Goal: Task Accomplishment & Management: Use online tool/utility

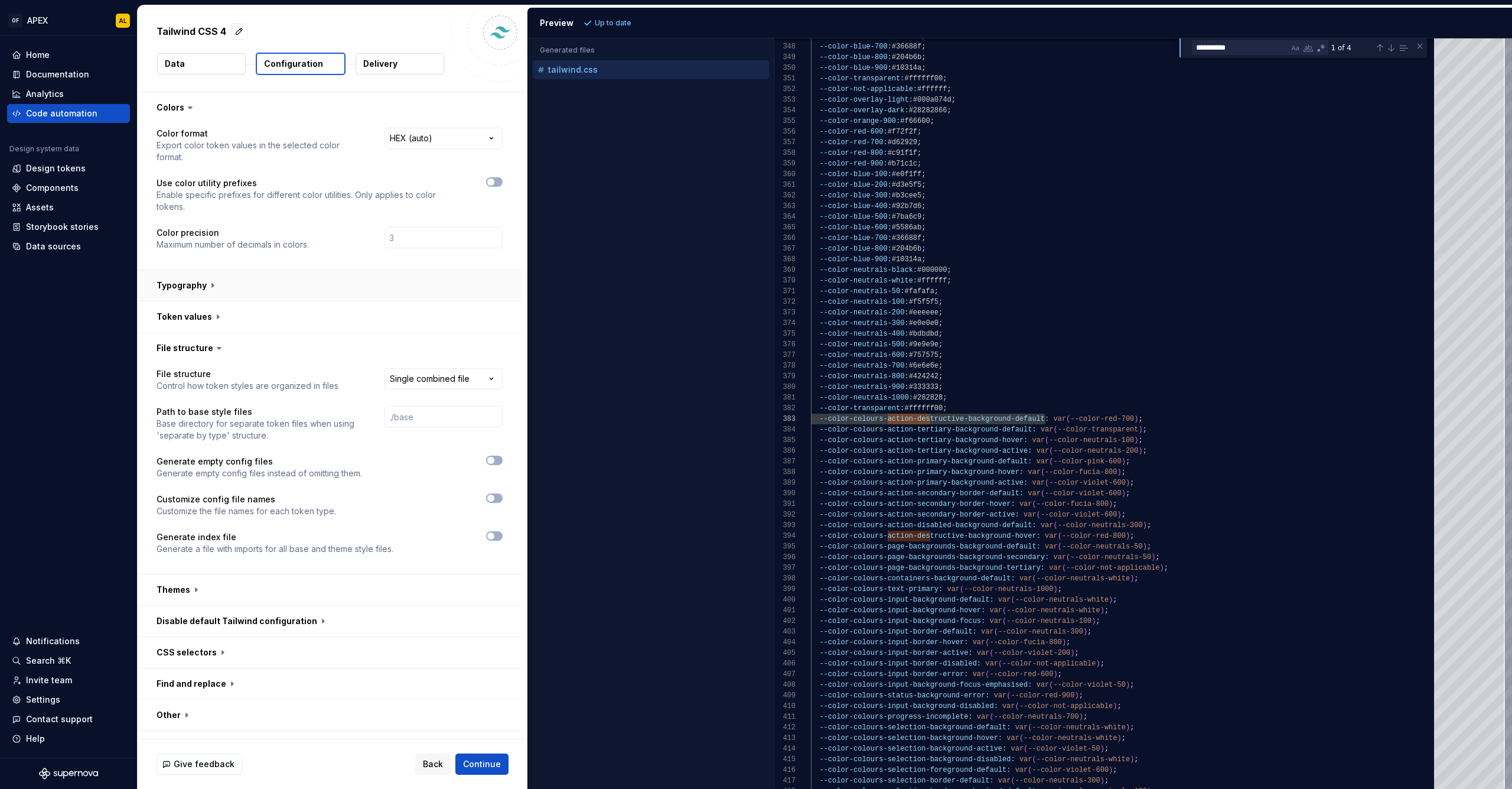
click at [301, 287] on button "button" at bounding box center [329, 285] width 384 height 30
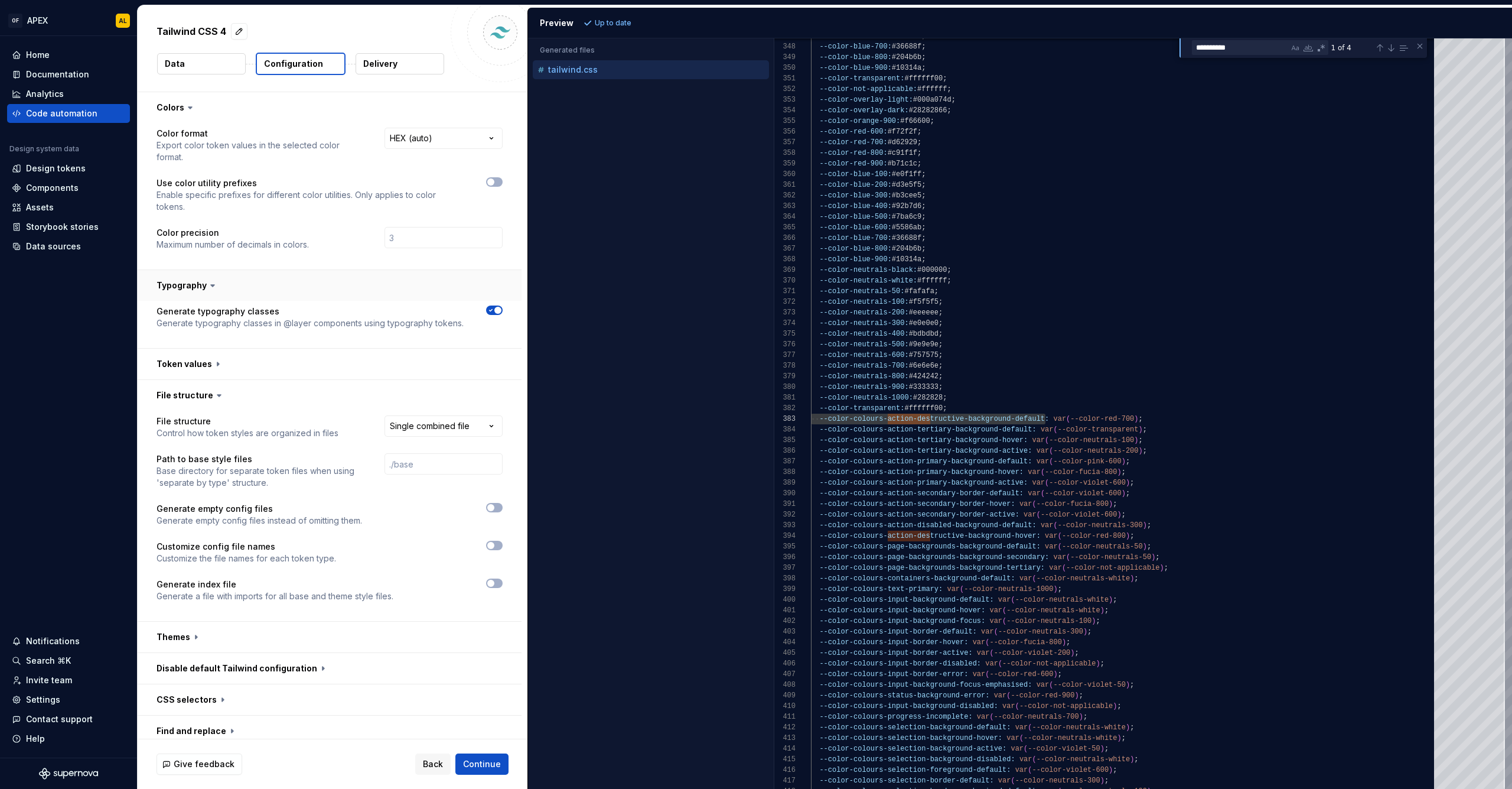
click at [280, 280] on button "button" at bounding box center [329, 285] width 384 height 30
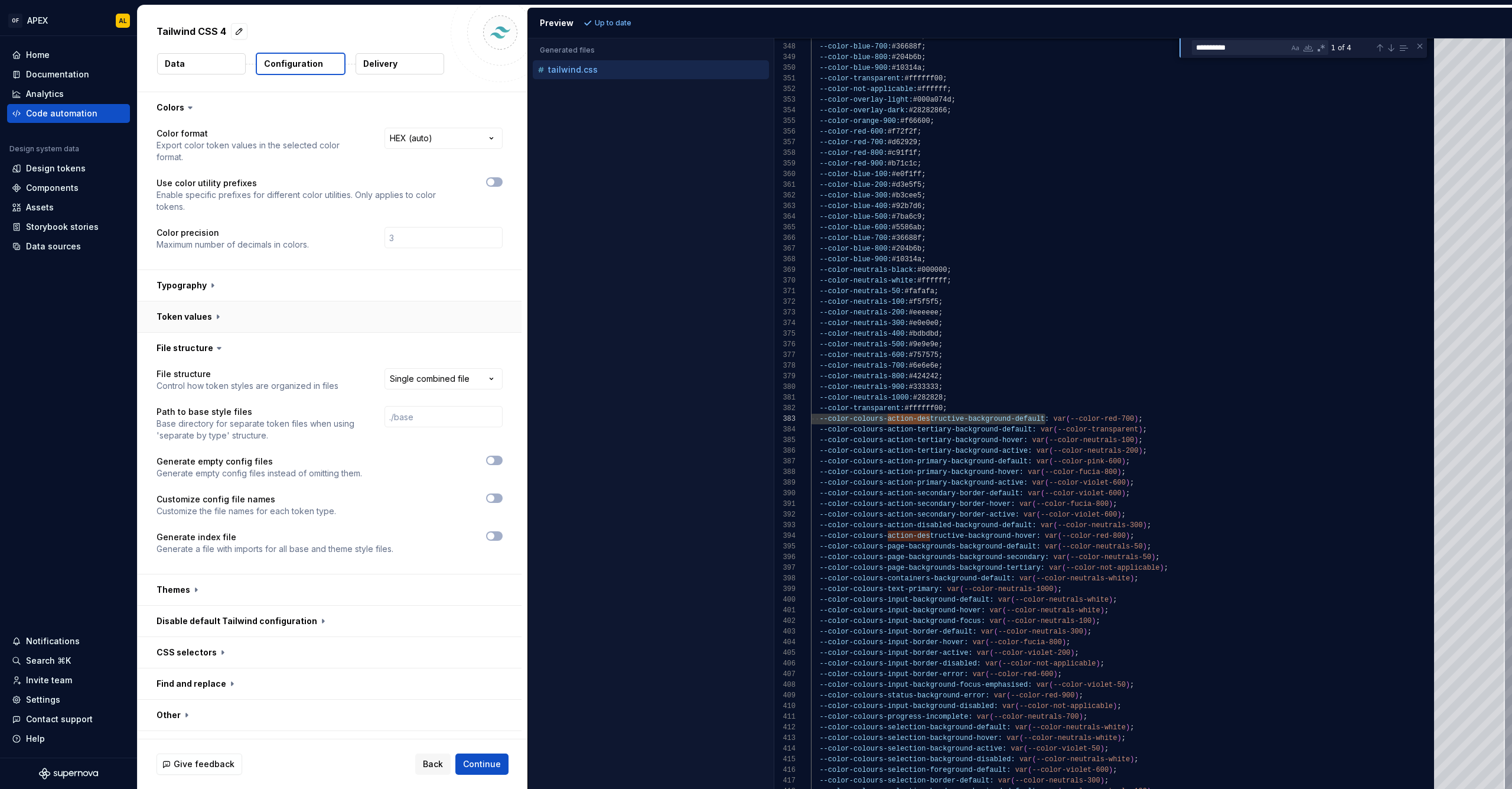
click at [282, 318] on button "button" at bounding box center [329, 317] width 384 height 30
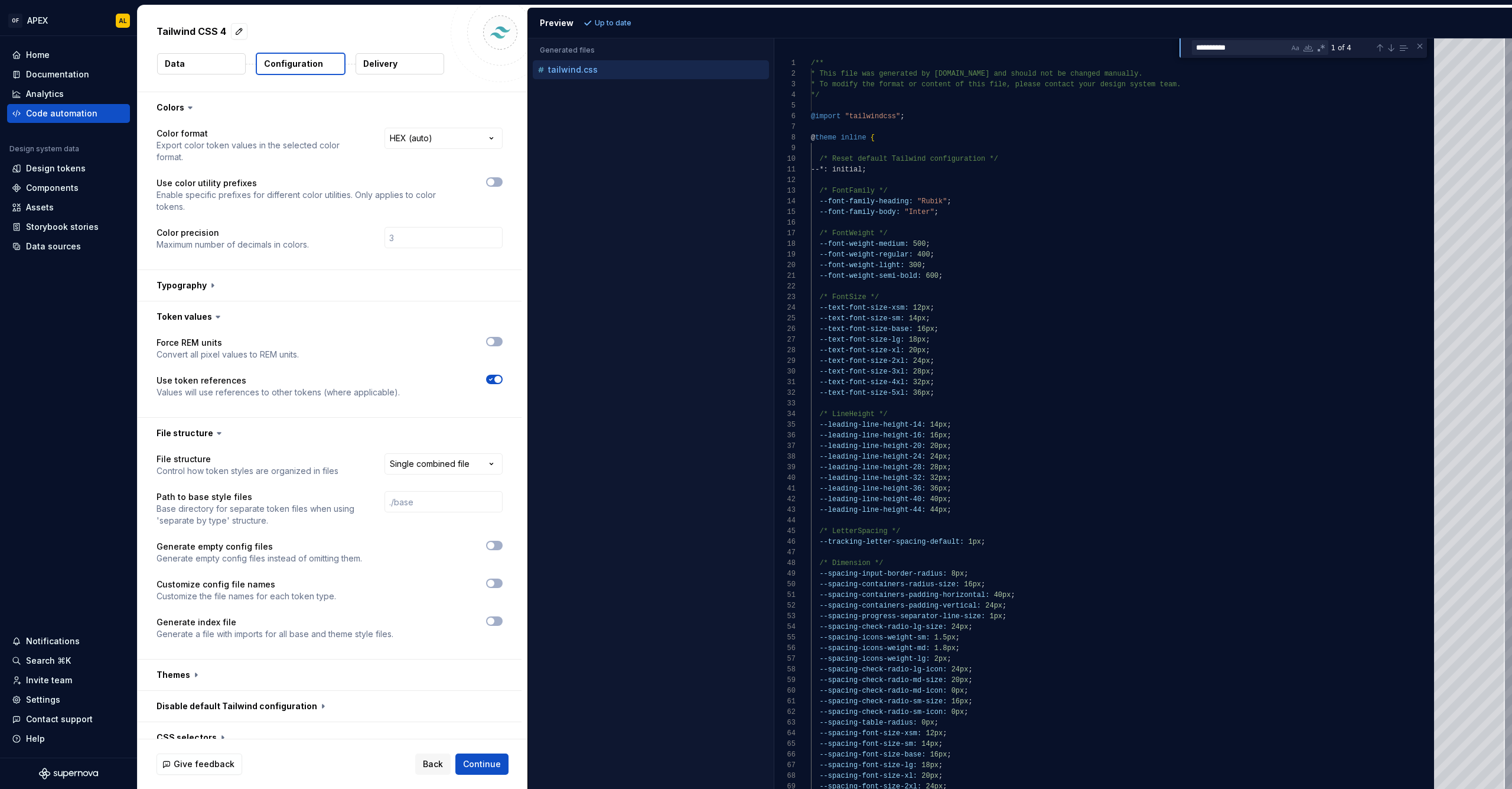
click at [491, 380] on icon "button" at bounding box center [491, 379] width 9 height 7
click at [494, 378] on icon "button" at bounding box center [491, 379] width 9 height 7
click at [268, 321] on button "button" at bounding box center [329, 317] width 384 height 30
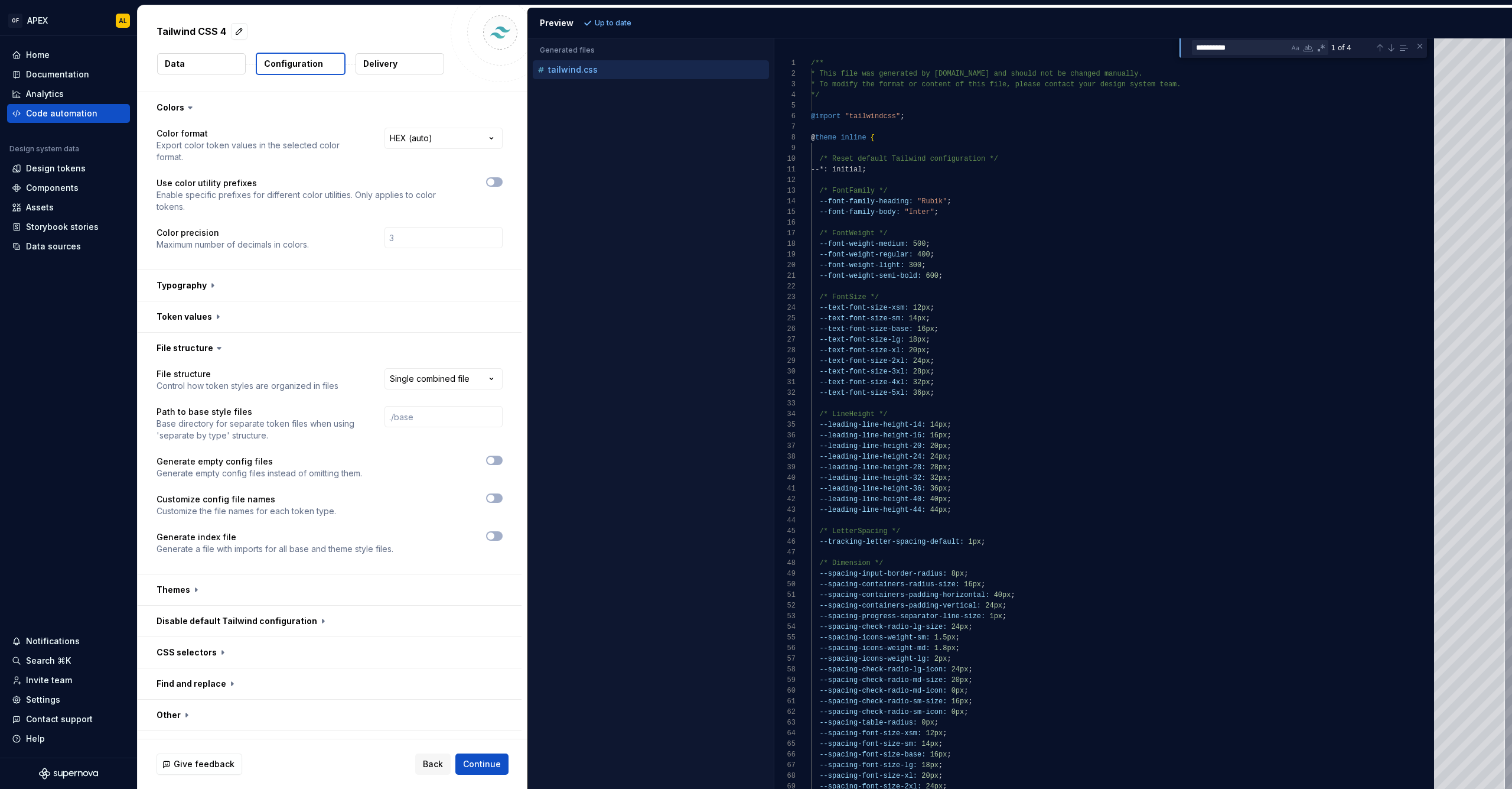
click at [621, 24] on p "Up to date" at bounding box center [613, 23] width 36 height 9
click at [1003, 179] on div at bounding box center [1126, 180] width 630 height 11
type textarea "**********"
click at [879, 147] on div at bounding box center [1126, 148] width 630 height 11
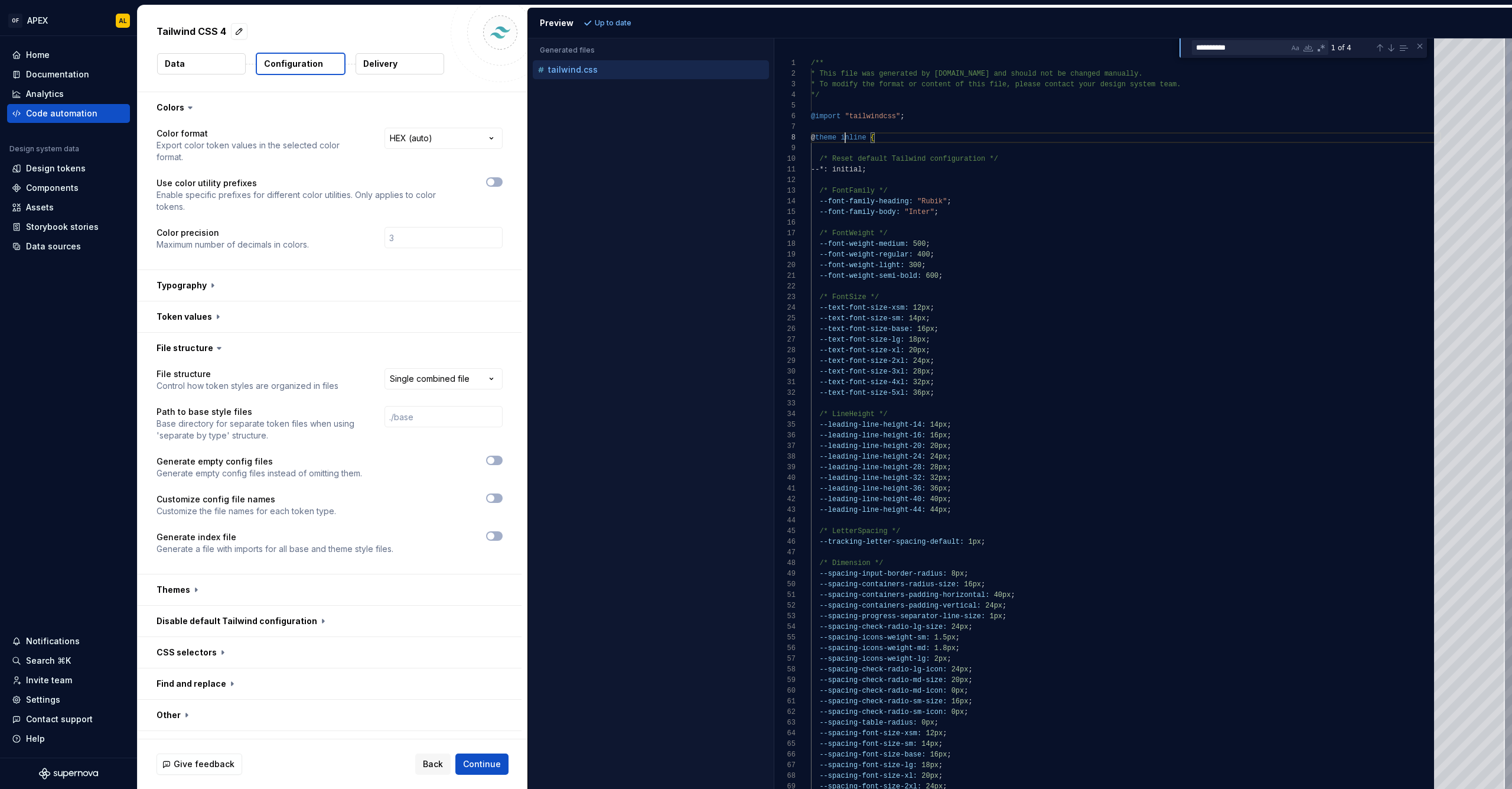
click at [846, 136] on span "inline" at bounding box center [853, 138] width 25 height 9
click at [101, 116] on div "Code automation" at bounding box center [69, 114] width 114 height 12
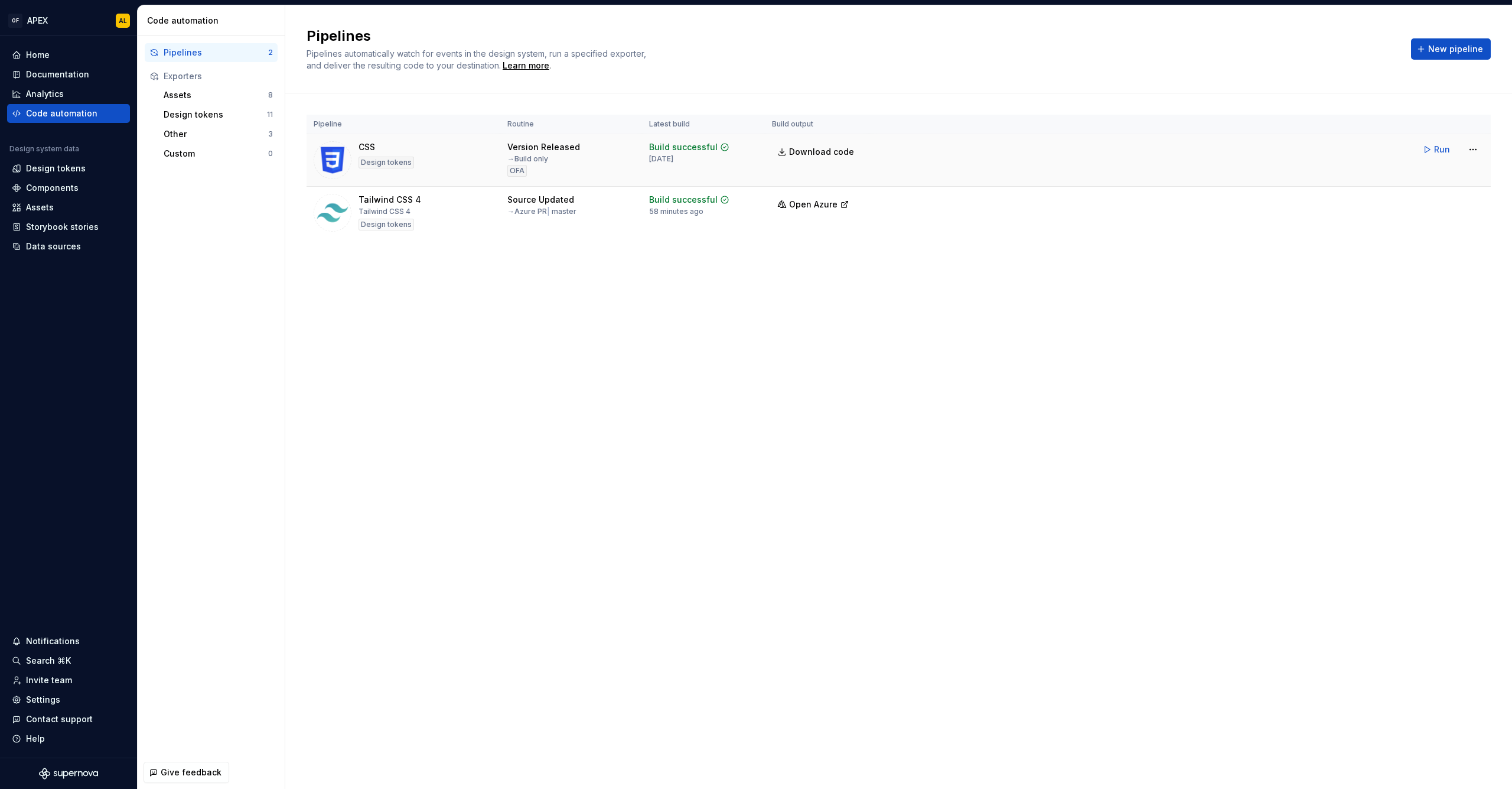
click at [385, 147] on div "CSS Design tokens" at bounding box center [386, 160] width 56 height 38
click at [1467, 148] on html "OF APEX AL Home Documentation Analytics Code automation Design system data Desi…" at bounding box center [756, 394] width 1512 height 789
click at [1449, 177] on div "Edit pipeline" at bounding box center [1458, 175] width 101 height 12
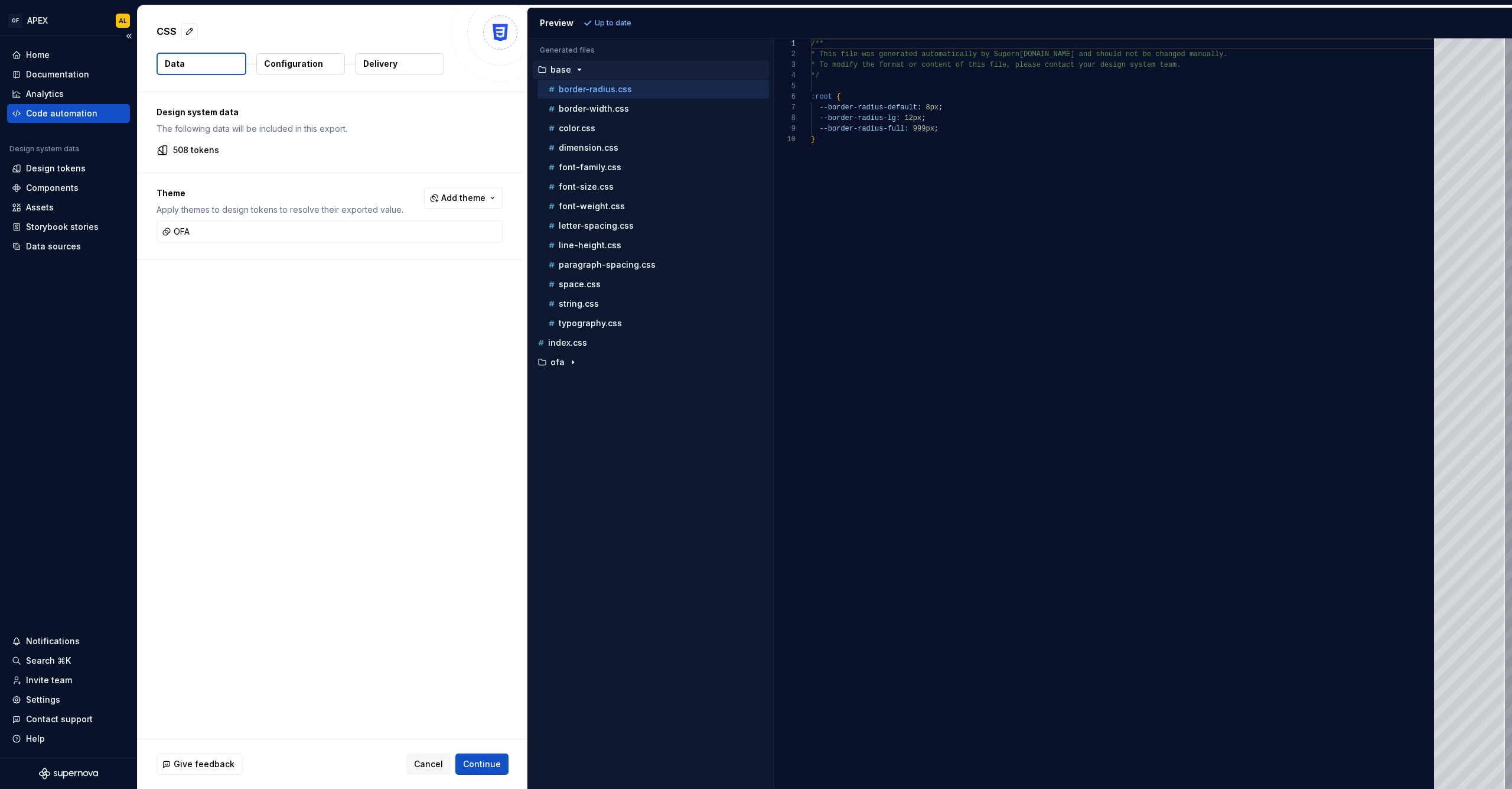
click at [82, 111] on div "Code automation" at bounding box center [61, 114] width 71 height 12
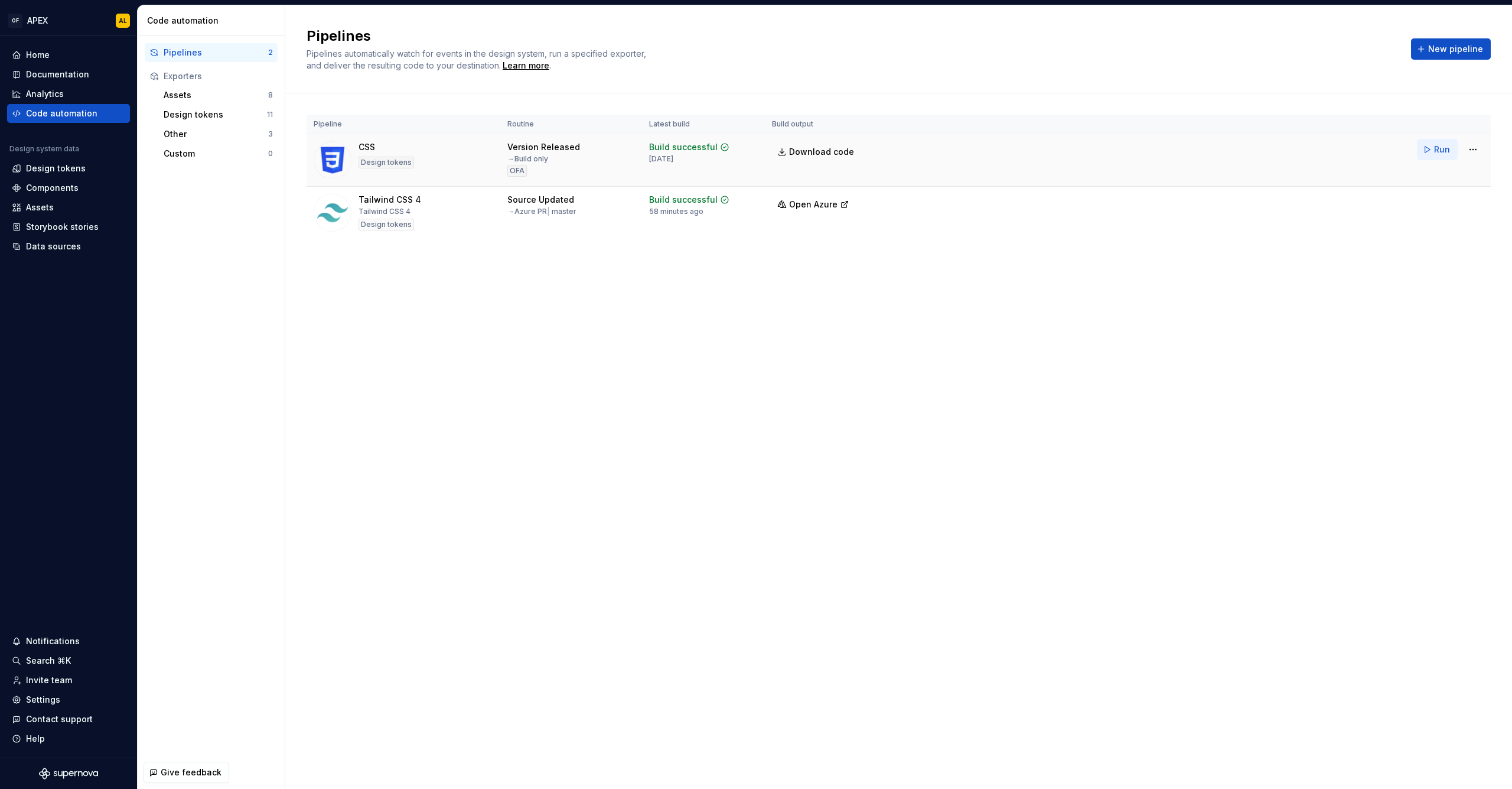
click at [1431, 145] on button "Run" at bounding box center [1437, 149] width 41 height 21
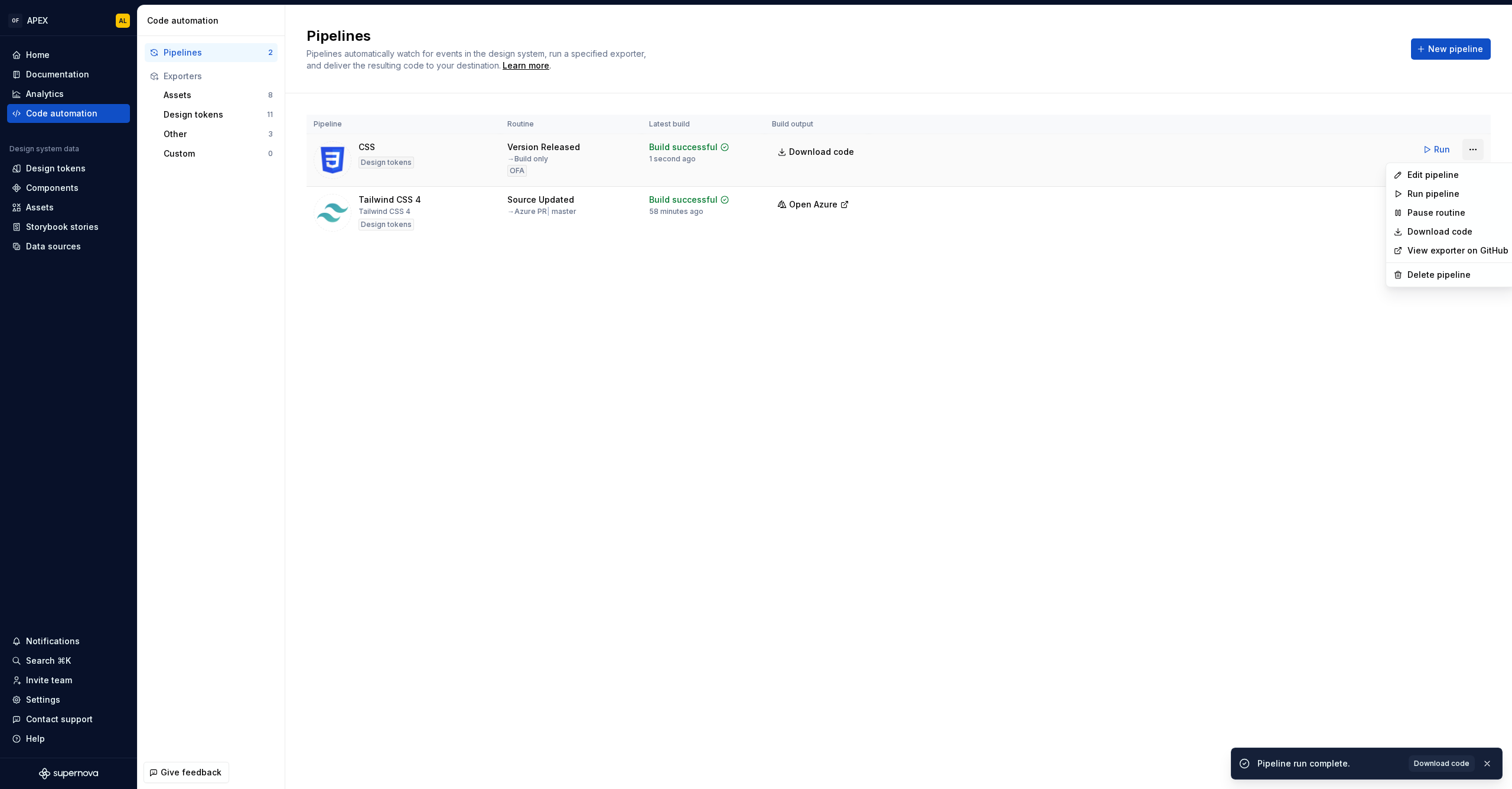
click at [1471, 147] on html "OF APEX AL Home Documentation Analytics Code automation Design system data Desi…" at bounding box center [756, 394] width 1512 height 789
click at [1453, 169] on div "Edit pipeline" at bounding box center [1451, 175] width 124 height 19
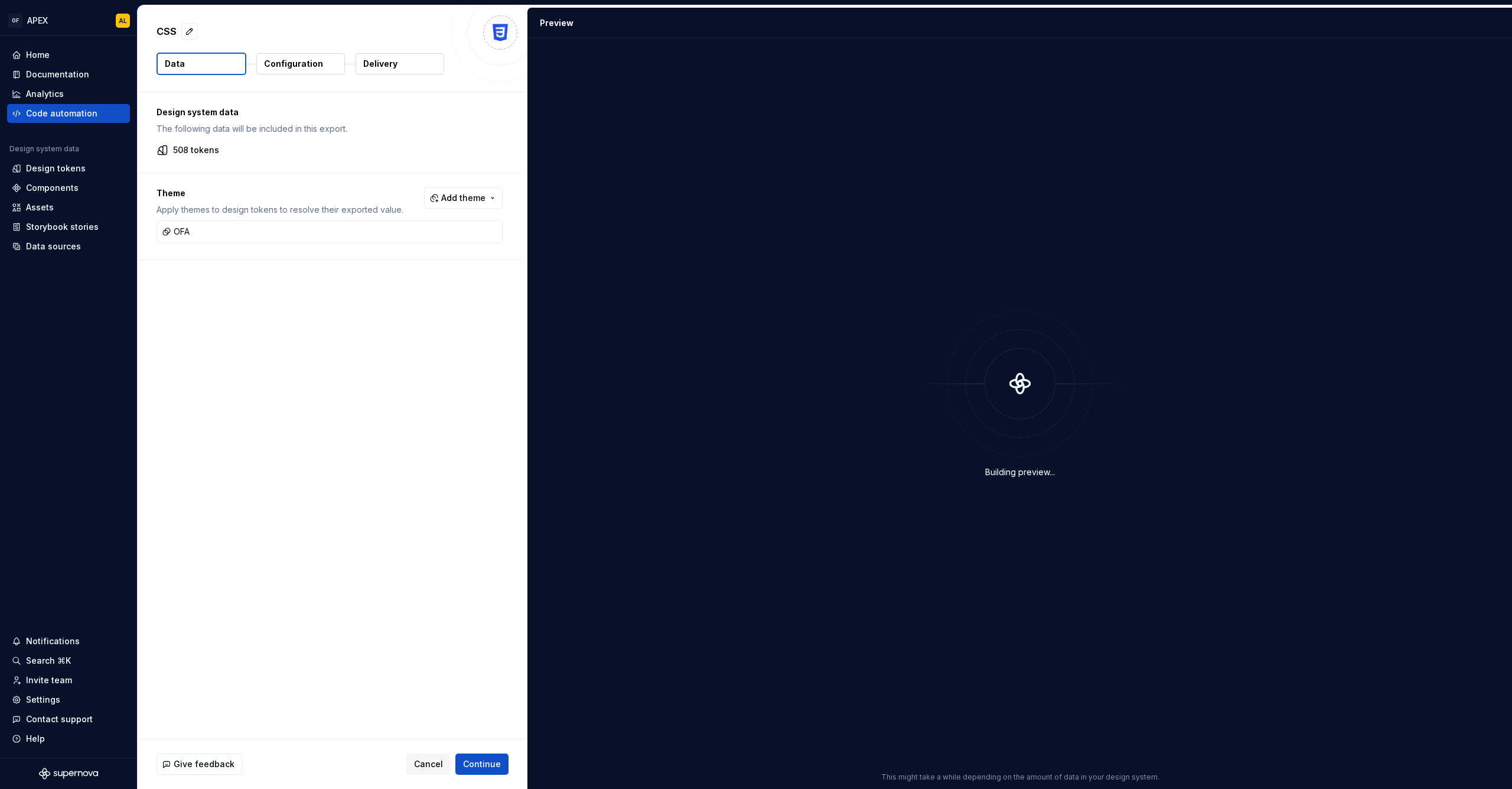
click at [310, 69] on button "Configuration" at bounding box center [301, 63] width 89 height 21
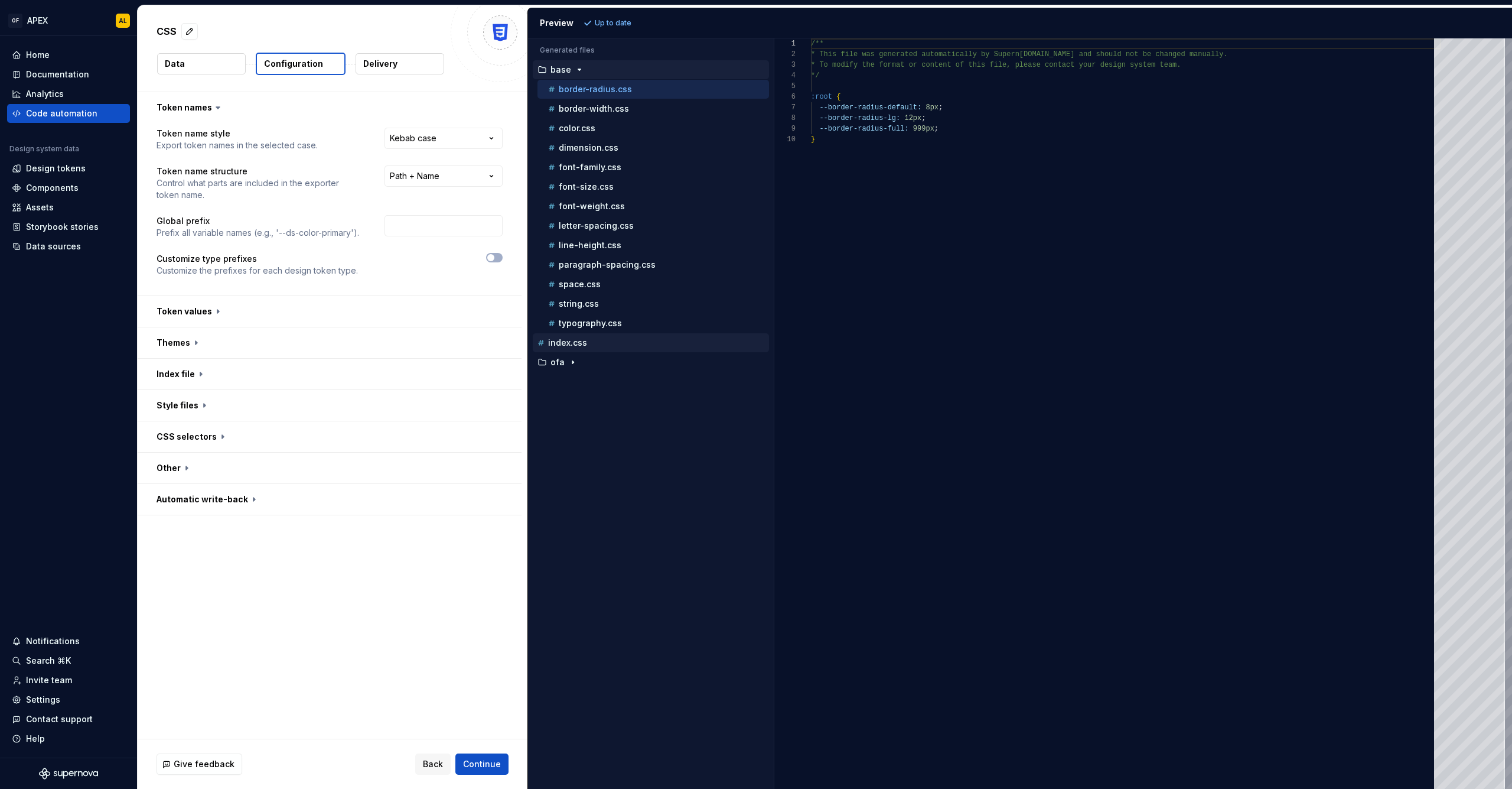
click at [552, 346] on p "index.css" at bounding box center [567, 343] width 39 height 9
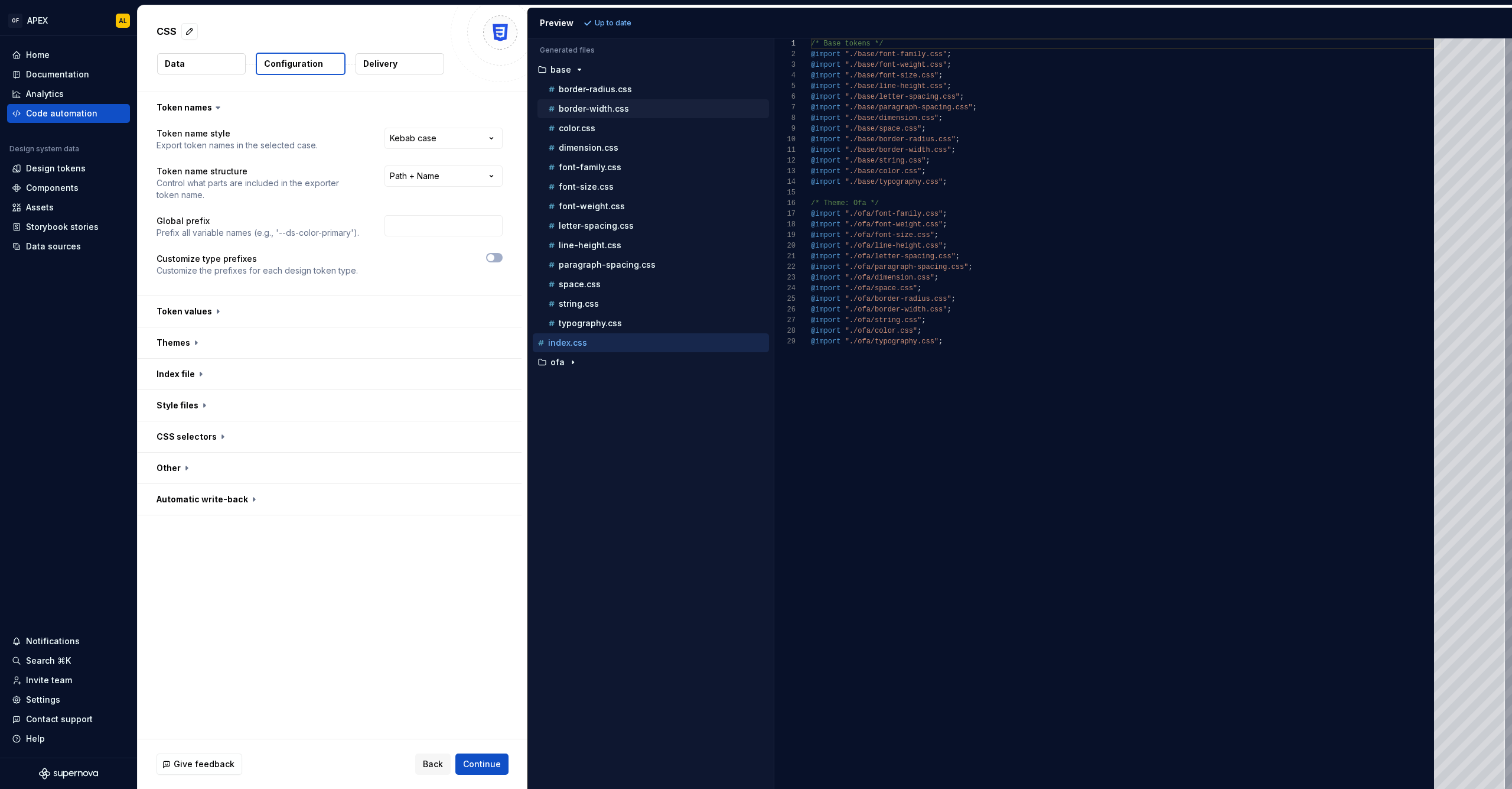
click at [631, 103] on div "border-width.css" at bounding box center [657, 108] width 223 height 12
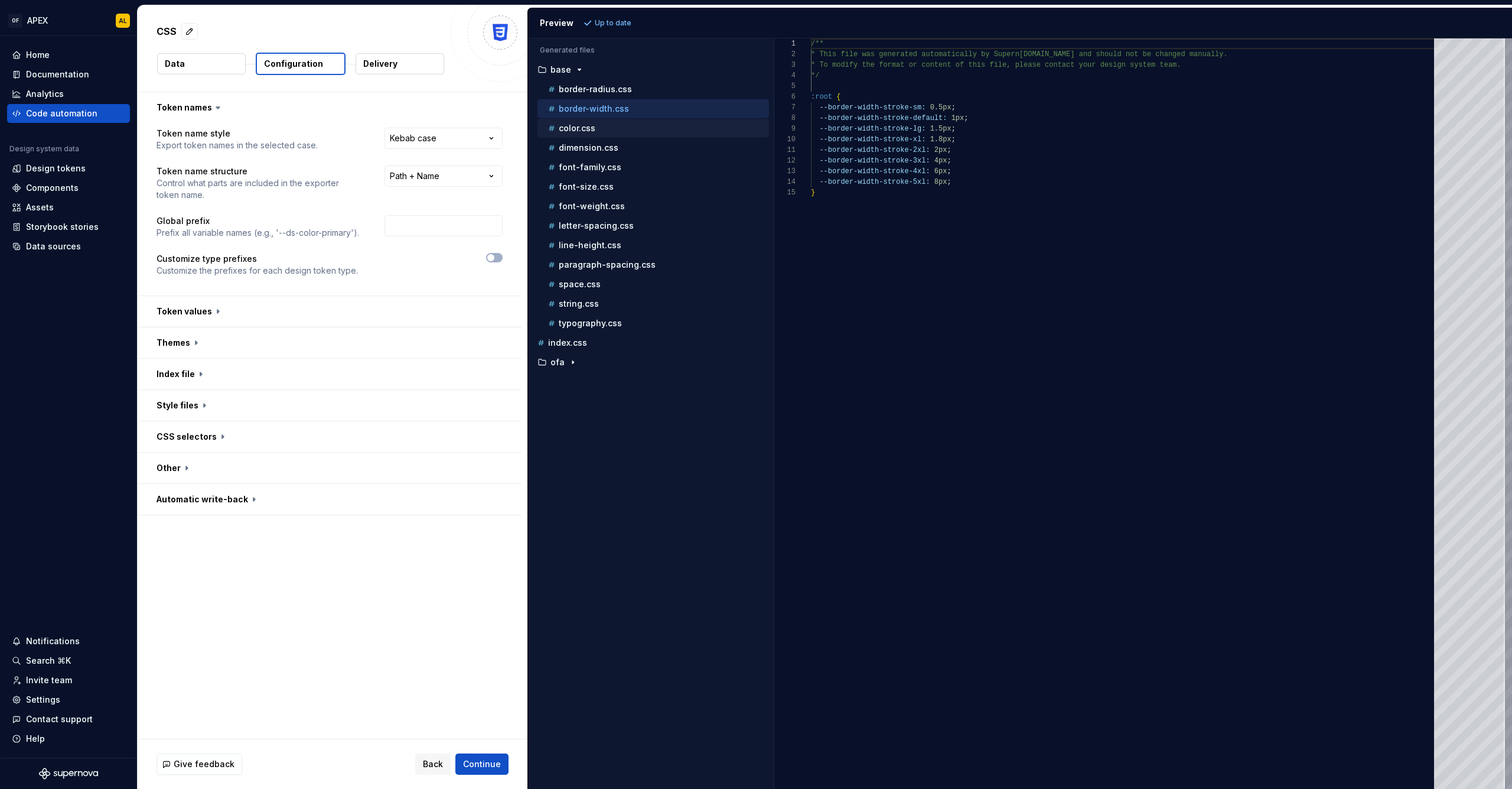
click at [632, 124] on div "color.css" at bounding box center [657, 128] width 223 height 12
type textarea "**********"
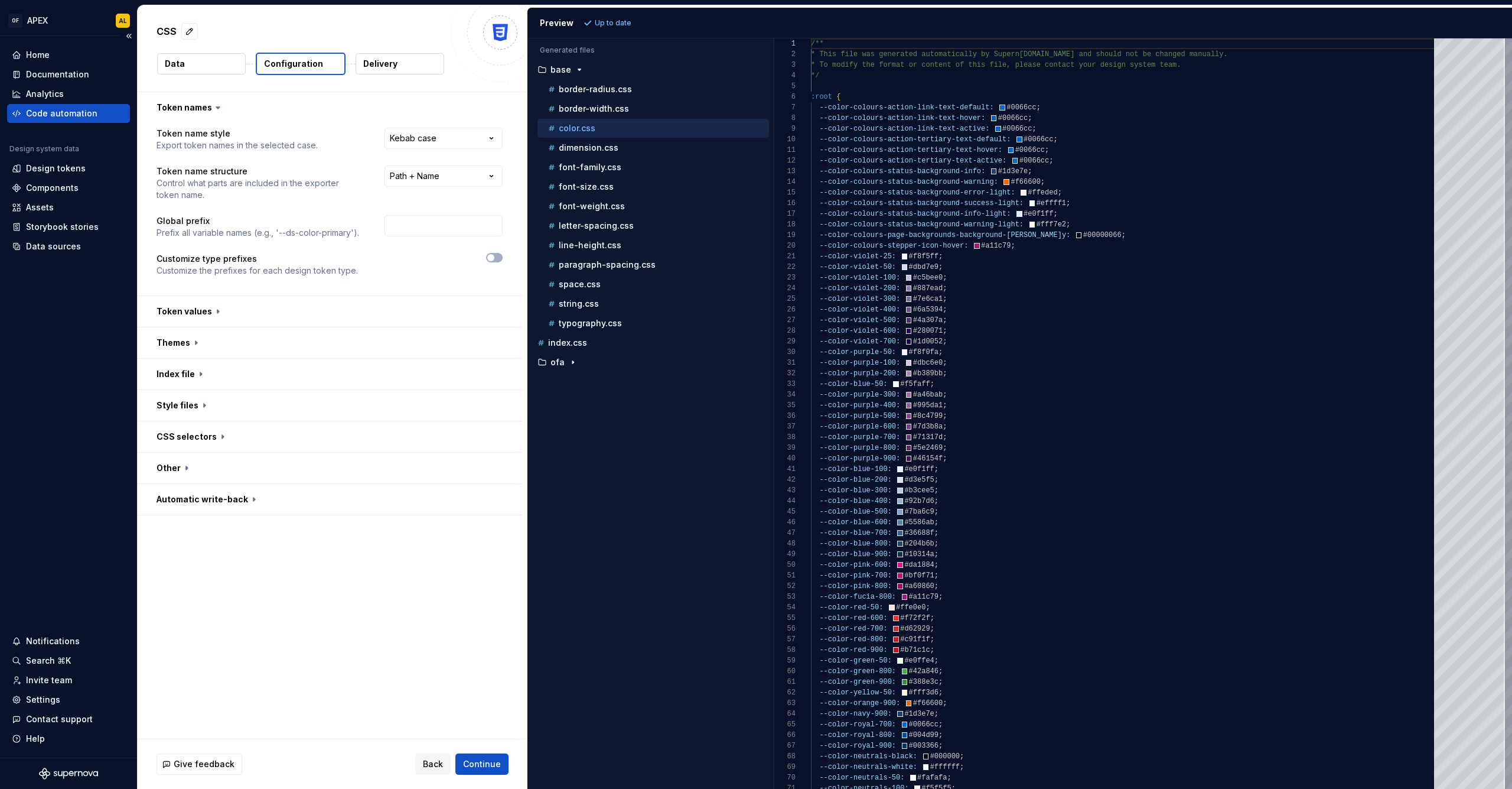
click at [102, 110] on div "Code automation" at bounding box center [69, 114] width 114 height 12
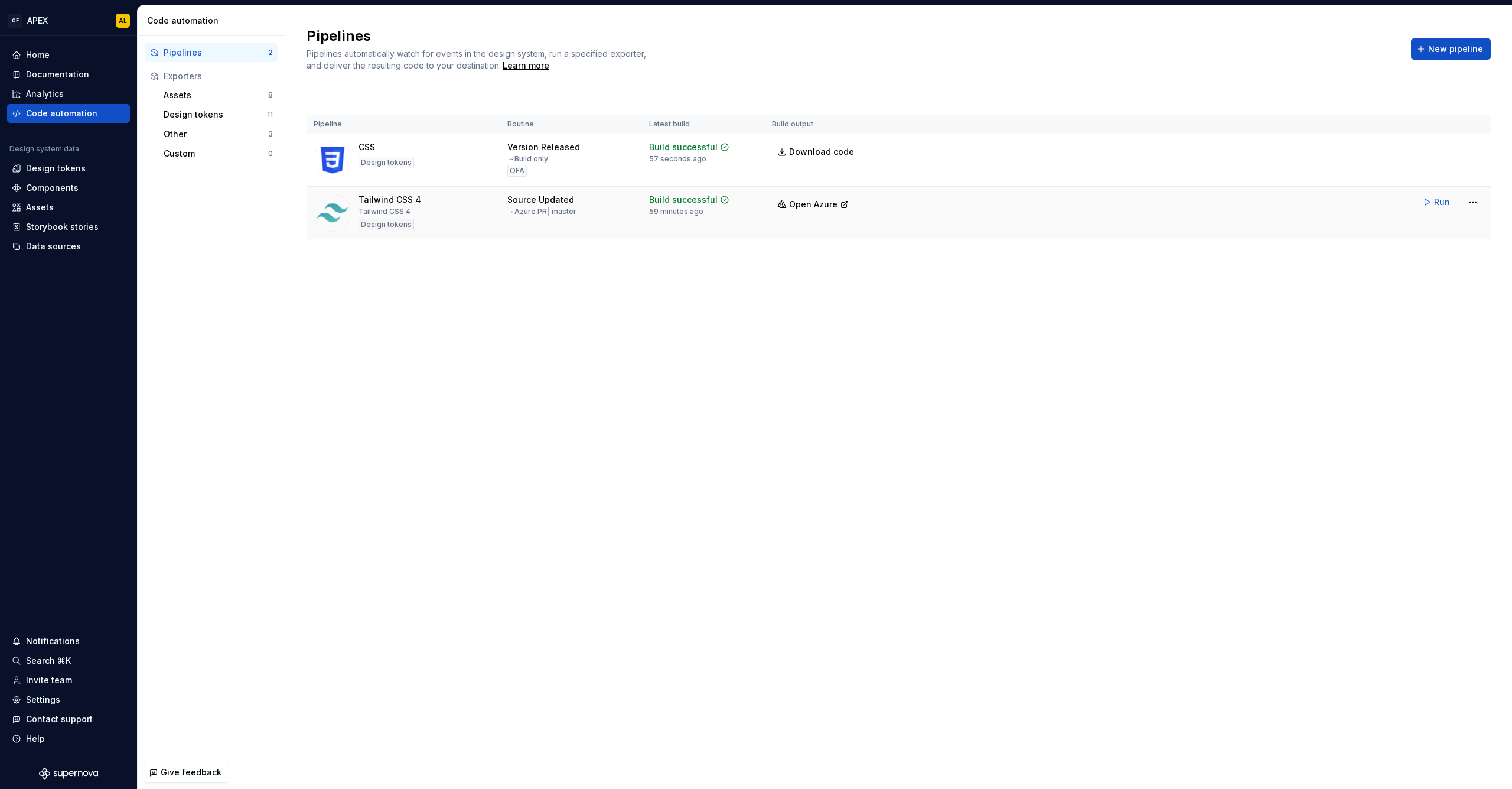
click at [390, 206] on div "Tailwind CSS 4 Tailwind CSS 4 Design tokens" at bounding box center [389, 212] width 63 height 38
click at [1474, 200] on html "OF APEX AL Home Documentation Analytics Code automation Design system data Desi…" at bounding box center [756, 394] width 1512 height 789
click at [1452, 224] on div "Edit pipeline" at bounding box center [1458, 228] width 101 height 12
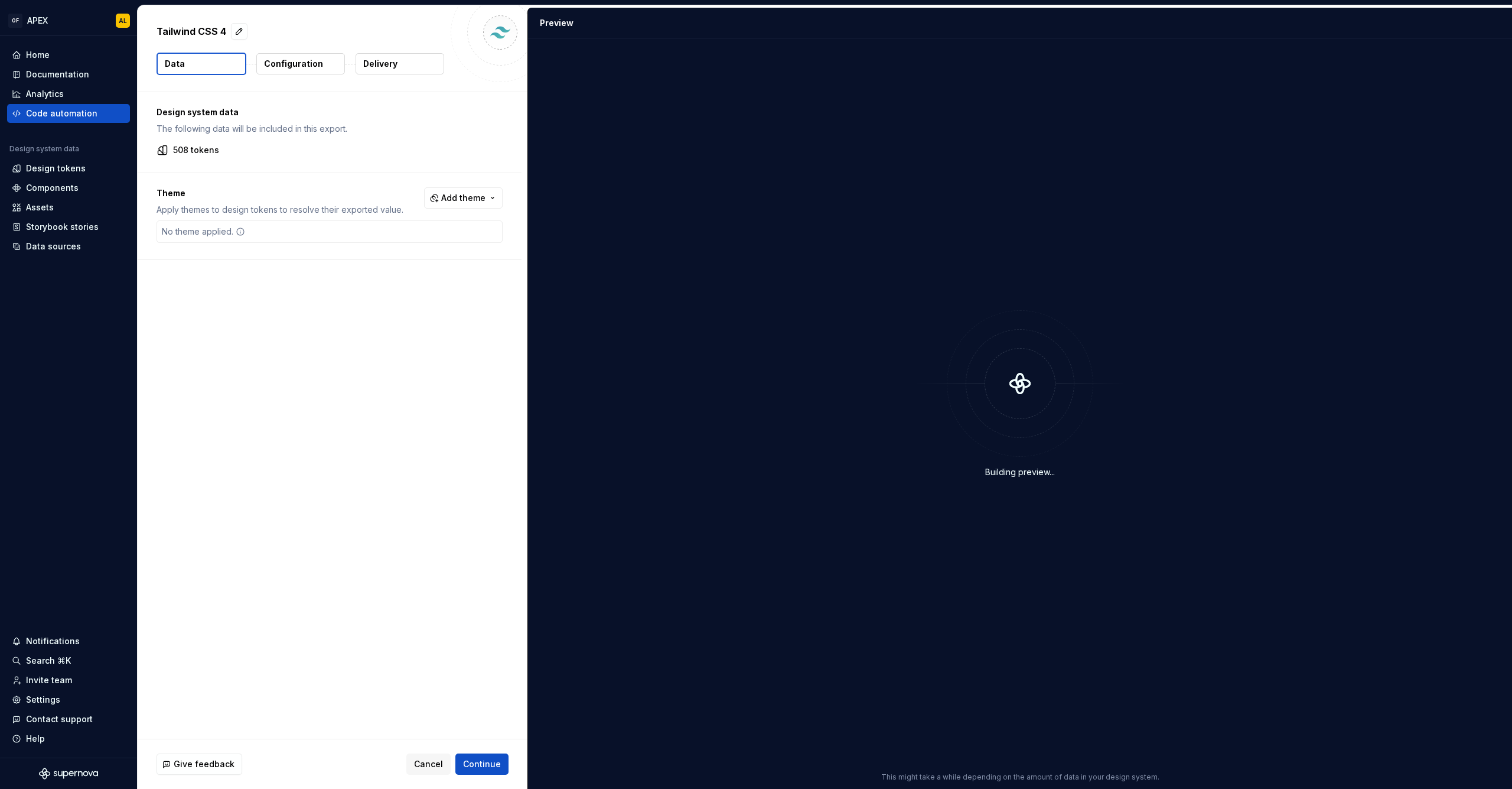
click at [300, 62] on p "Configuration" at bounding box center [293, 64] width 59 height 12
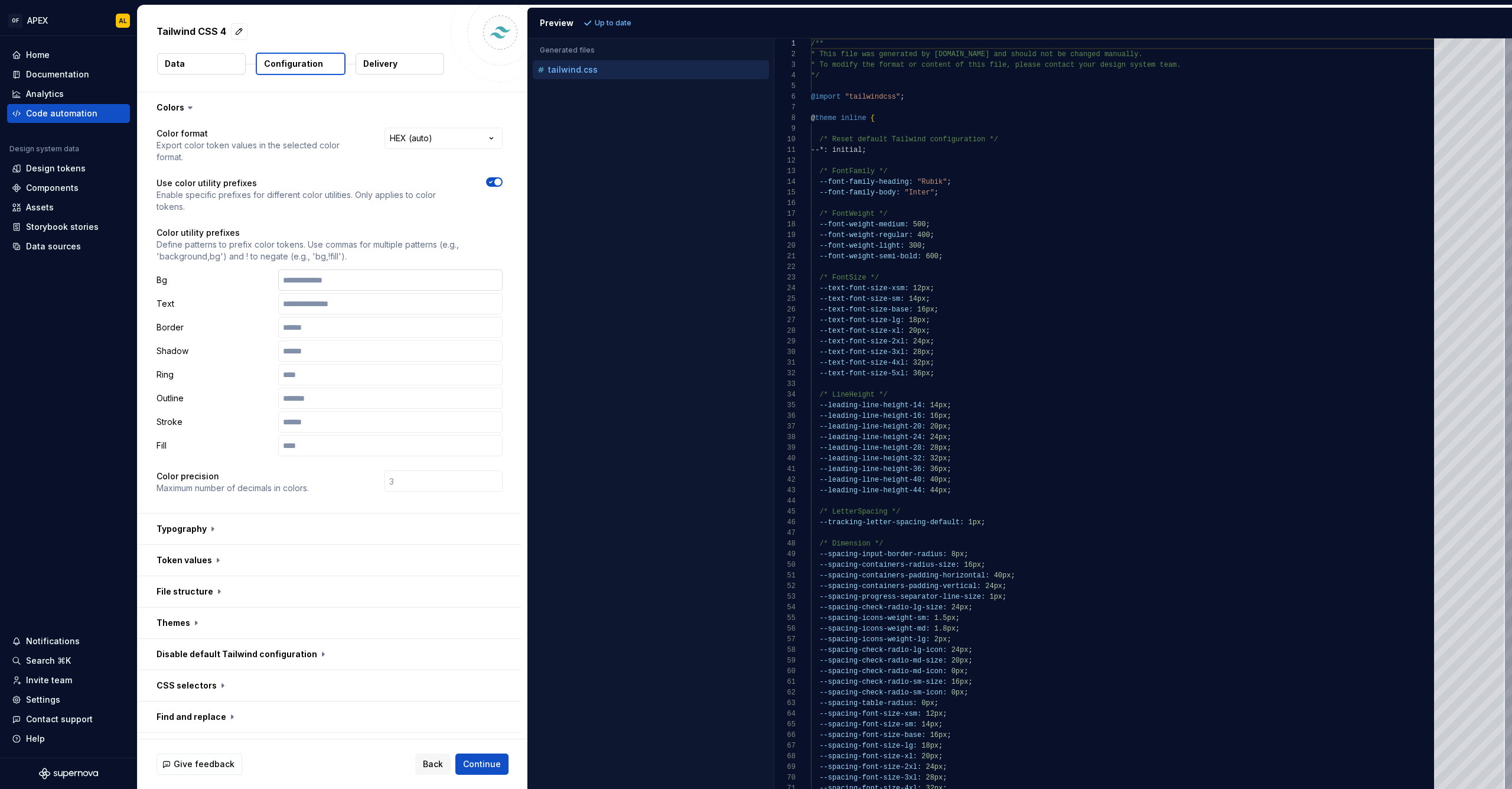
click at [348, 285] on input "text" at bounding box center [390, 280] width 224 height 21
click at [341, 298] on input "text" at bounding box center [390, 304] width 224 height 21
click at [340, 329] on input "text" at bounding box center [390, 327] width 224 height 21
click at [337, 349] on input "text" at bounding box center [390, 351] width 224 height 21
click at [338, 368] on input "text" at bounding box center [390, 374] width 224 height 21
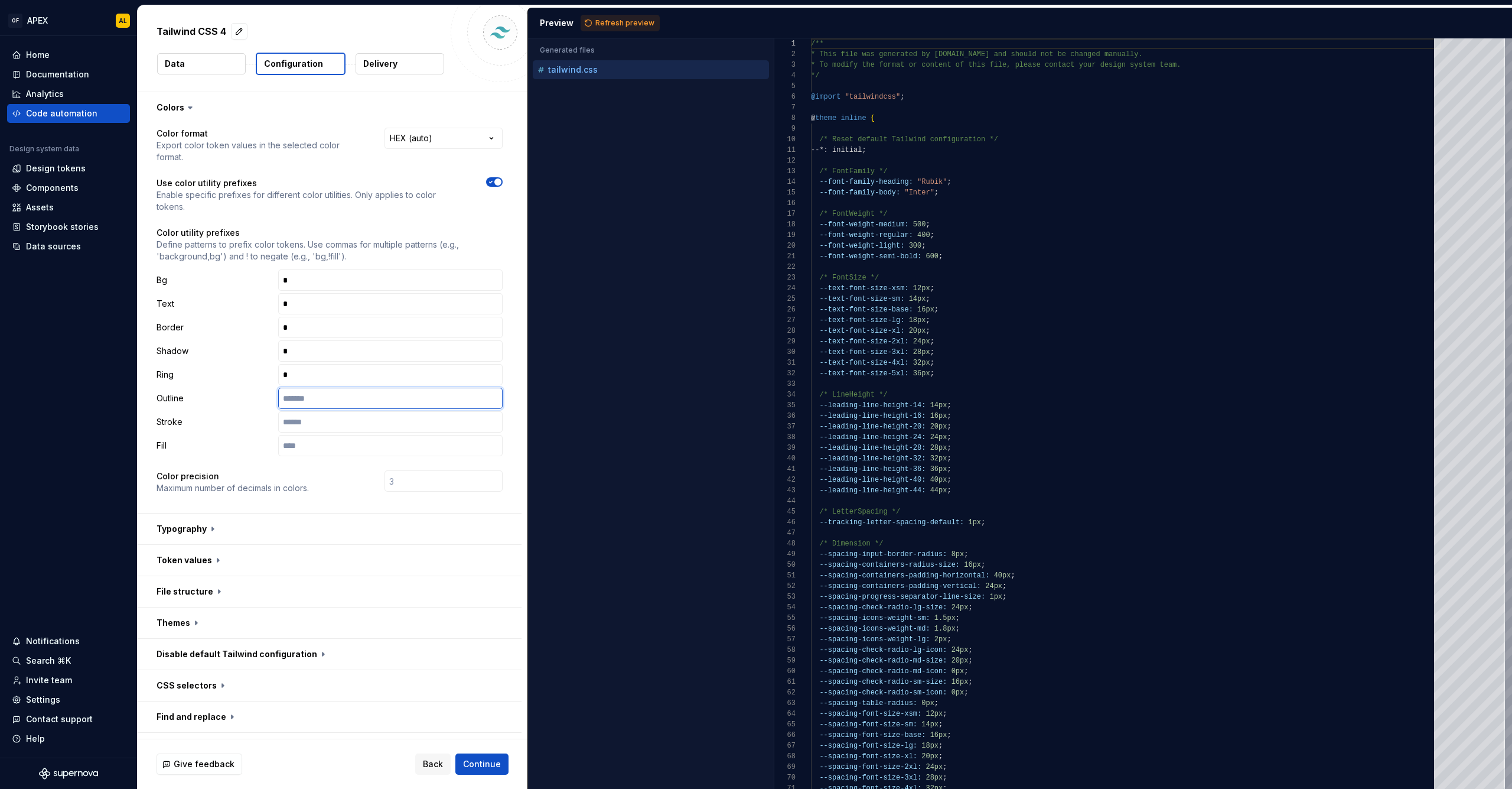
click at [337, 393] on input "text" at bounding box center [390, 398] width 224 height 21
click at [335, 432] on input "text" at bounding box center [390, 422] width 224 height 21
click at [323, 446] on input "text" at bounding box center [390, 445] width 224 height 21
click at [592, 25] on button "Refresh preview" at bounding box center [620, 22] width 79 height 17
type textarea "**********"
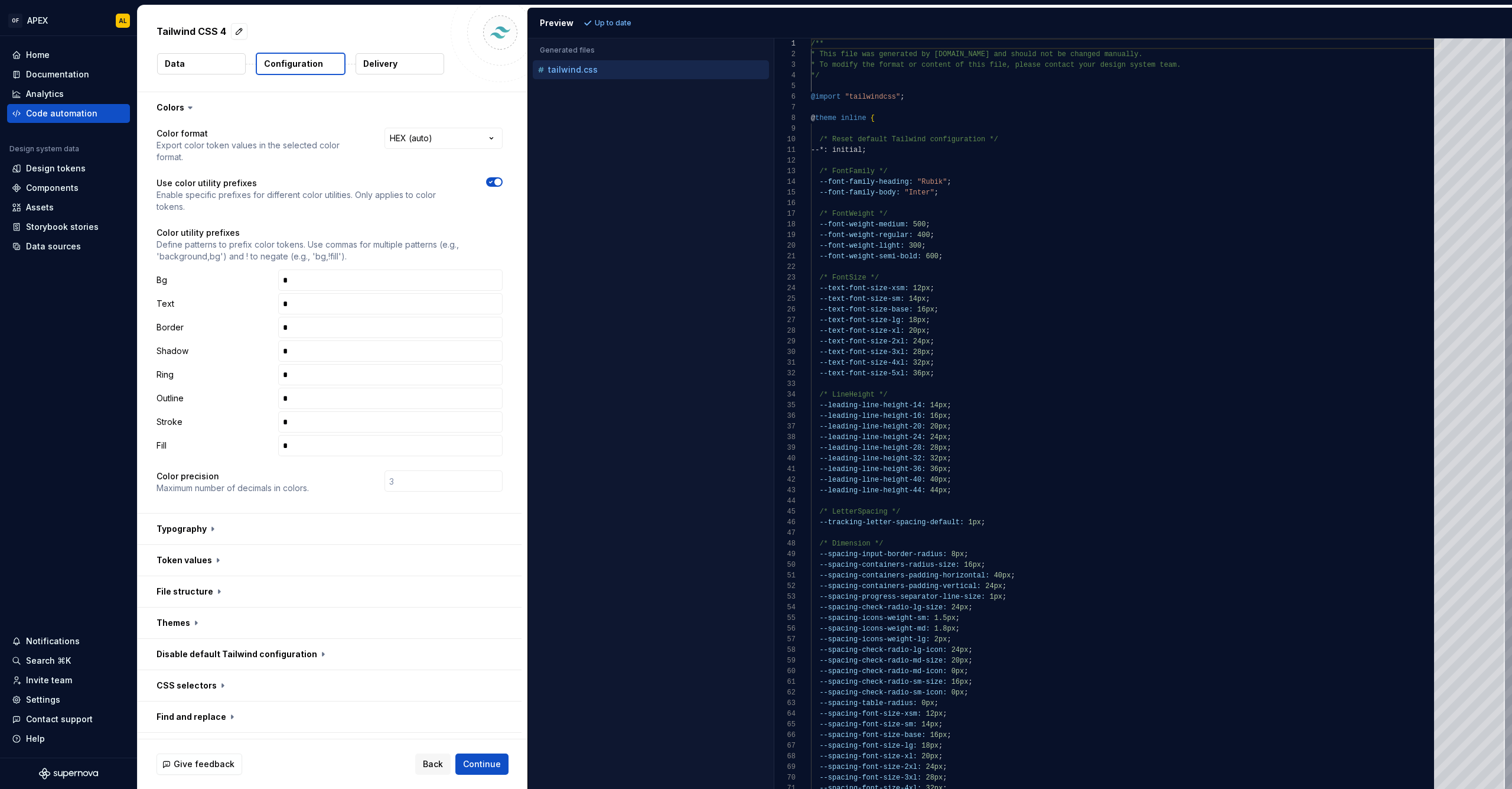
scroll to position [106, 0]
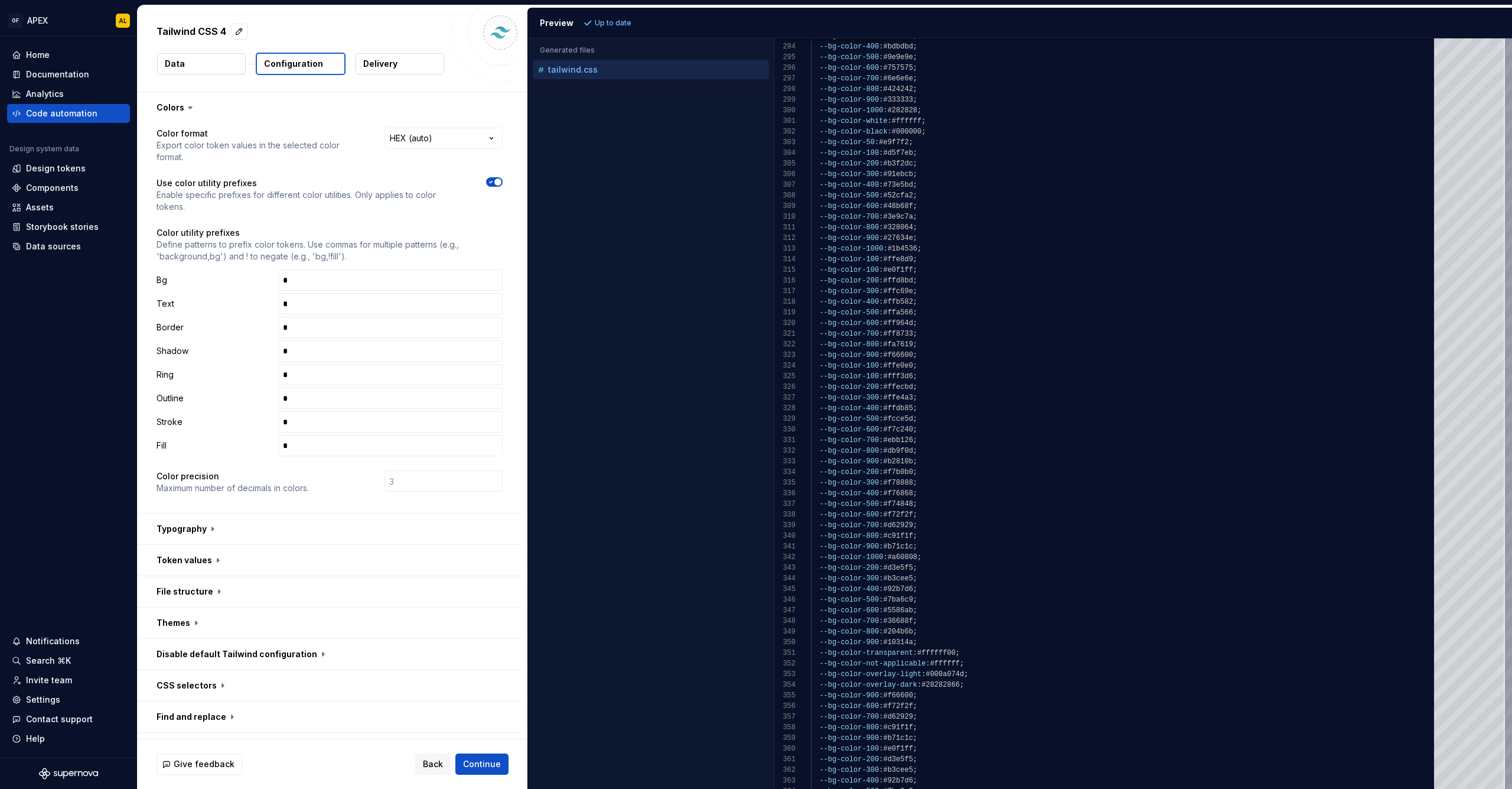
click at [496, 182] on span "button" at bounding box center [498, 182] width 7 height 7
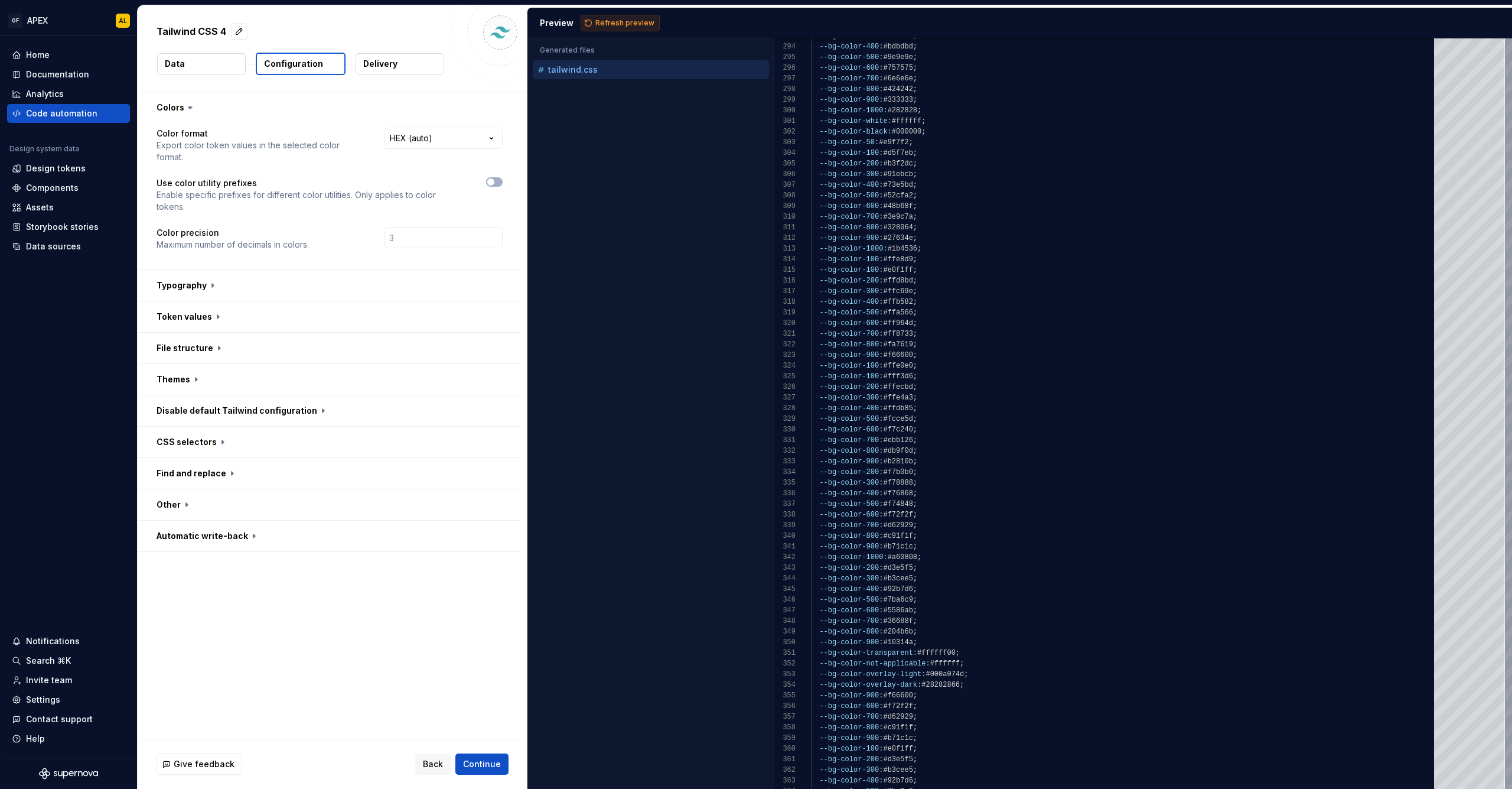
click at [600, 23] on span "Refresh preview" at bounding box center [624, 23] width 59 height 9
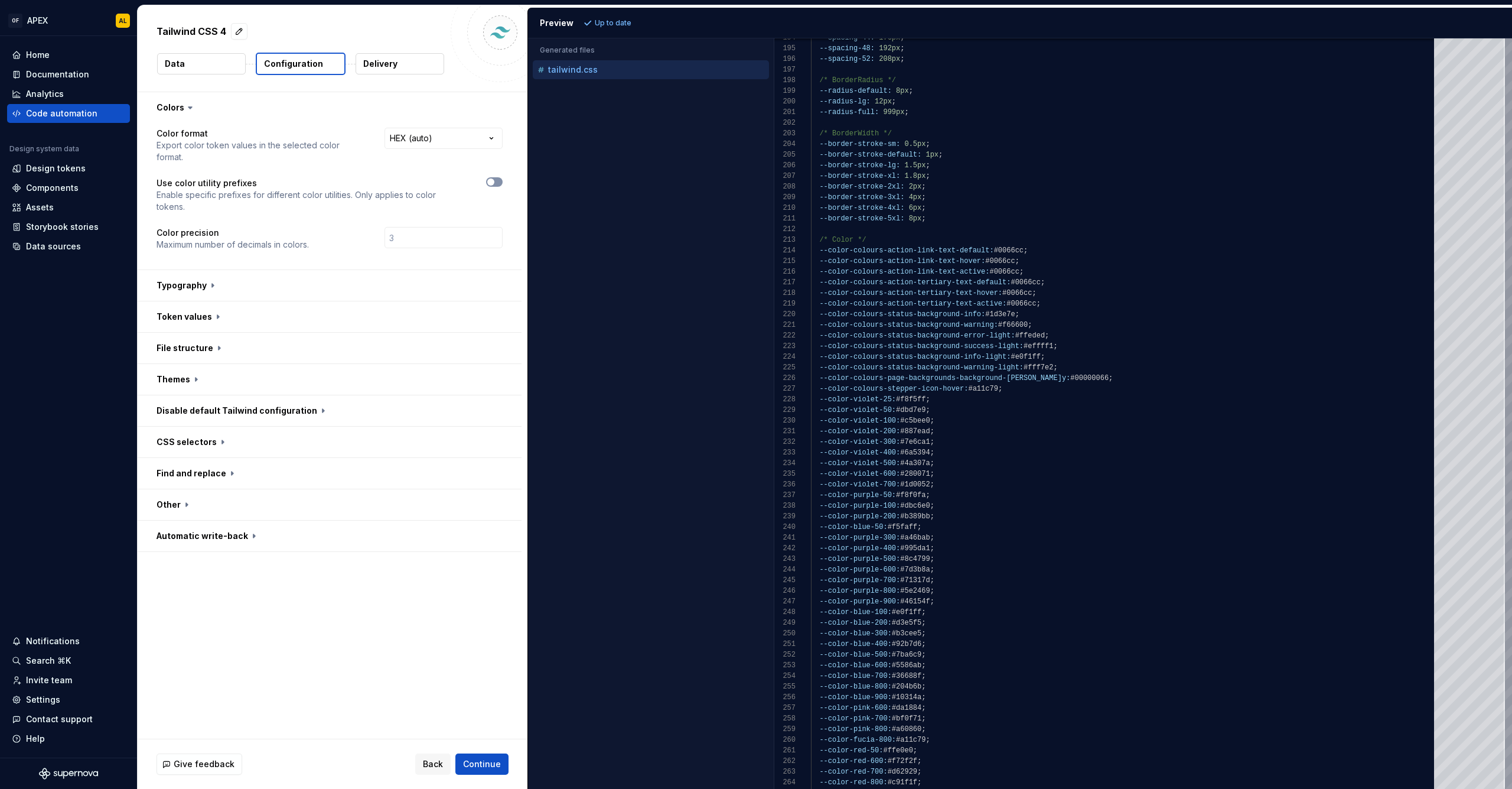
click at [490, 180] on span "button" at bounding box center [491, 182] width 7 height 7
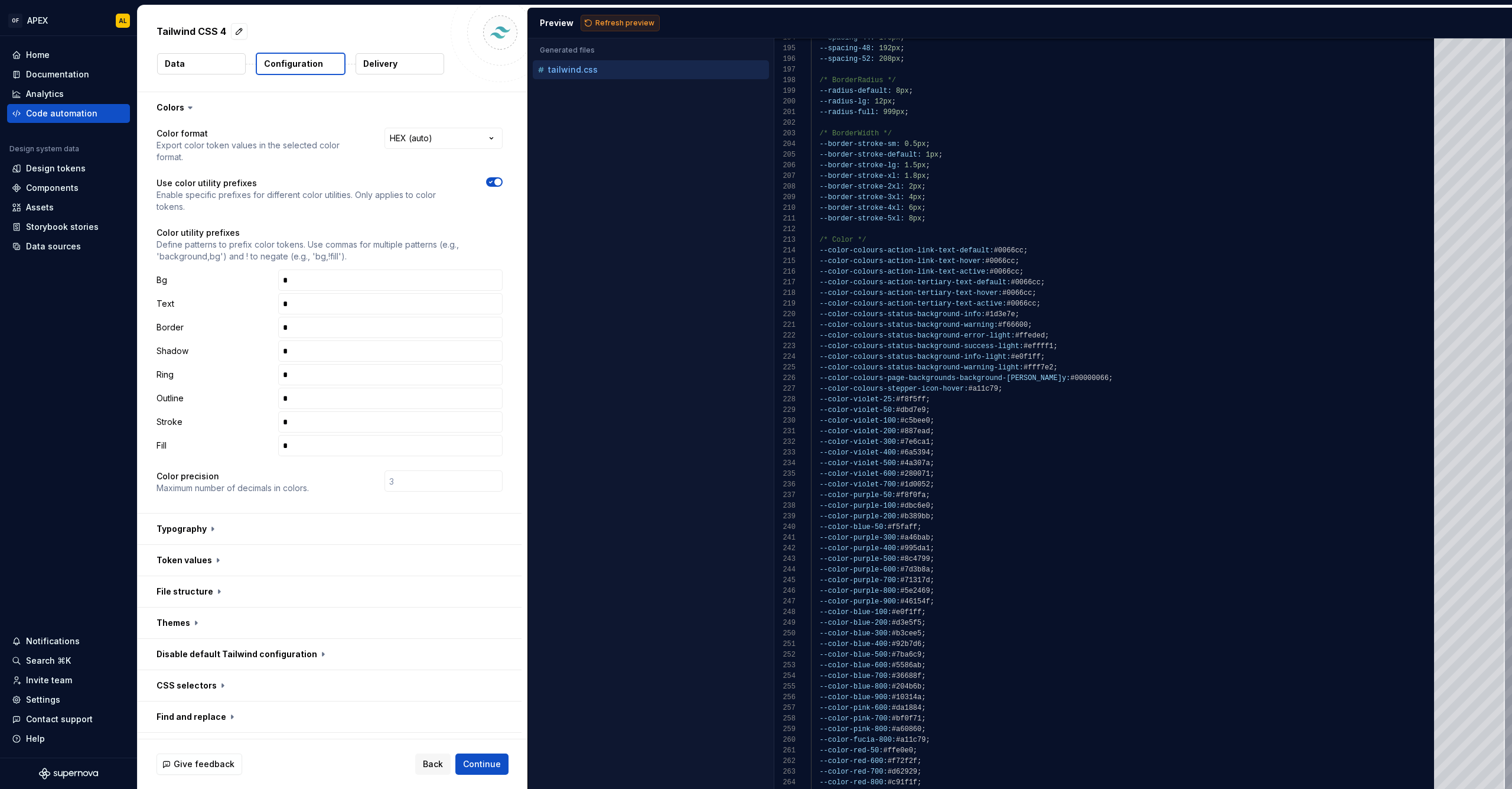
click at [604, 26] on span "Refresh preview" at bounding box center [624, 23] width 59 height 9
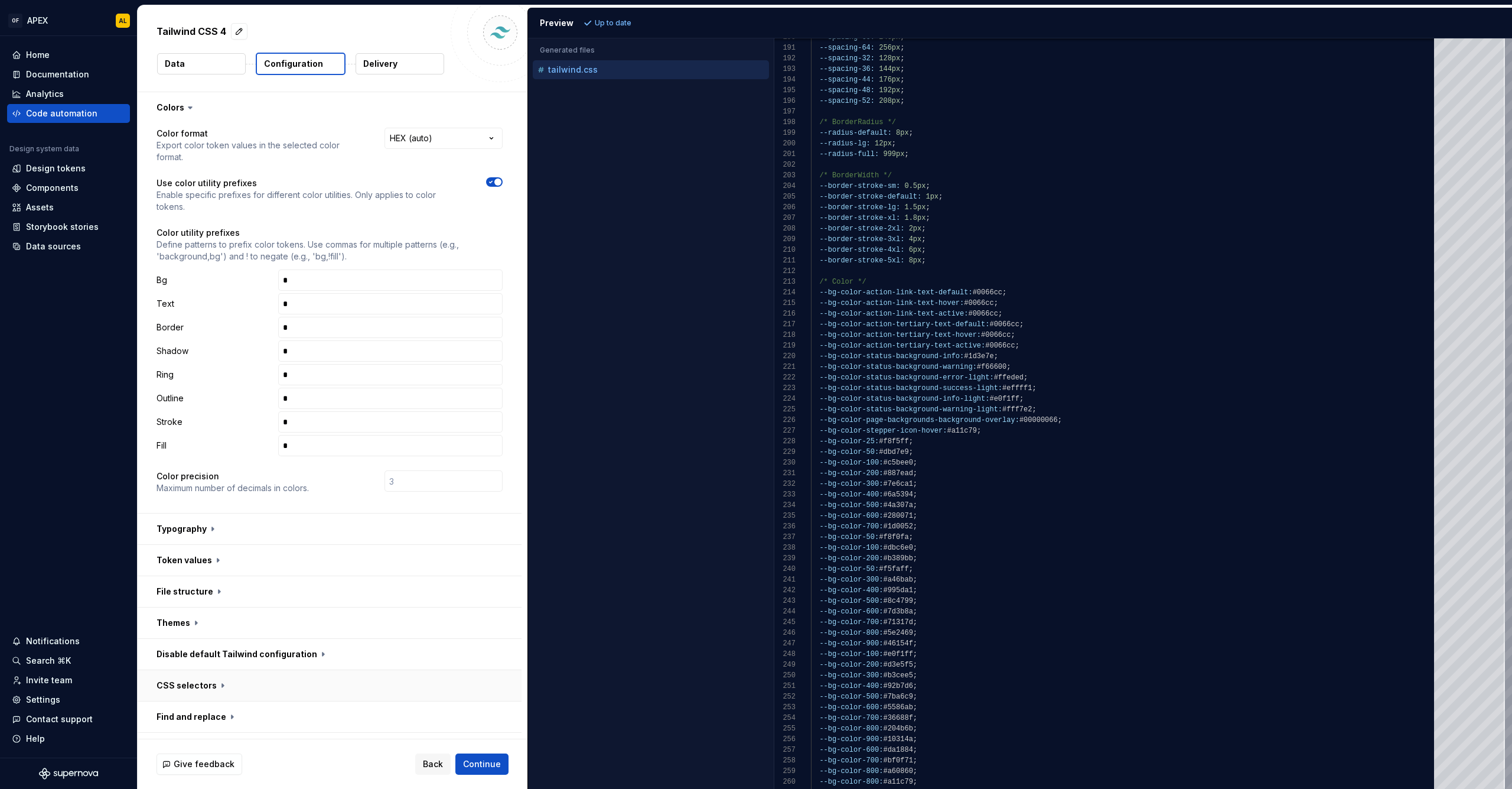
scroll to position [57, 0]
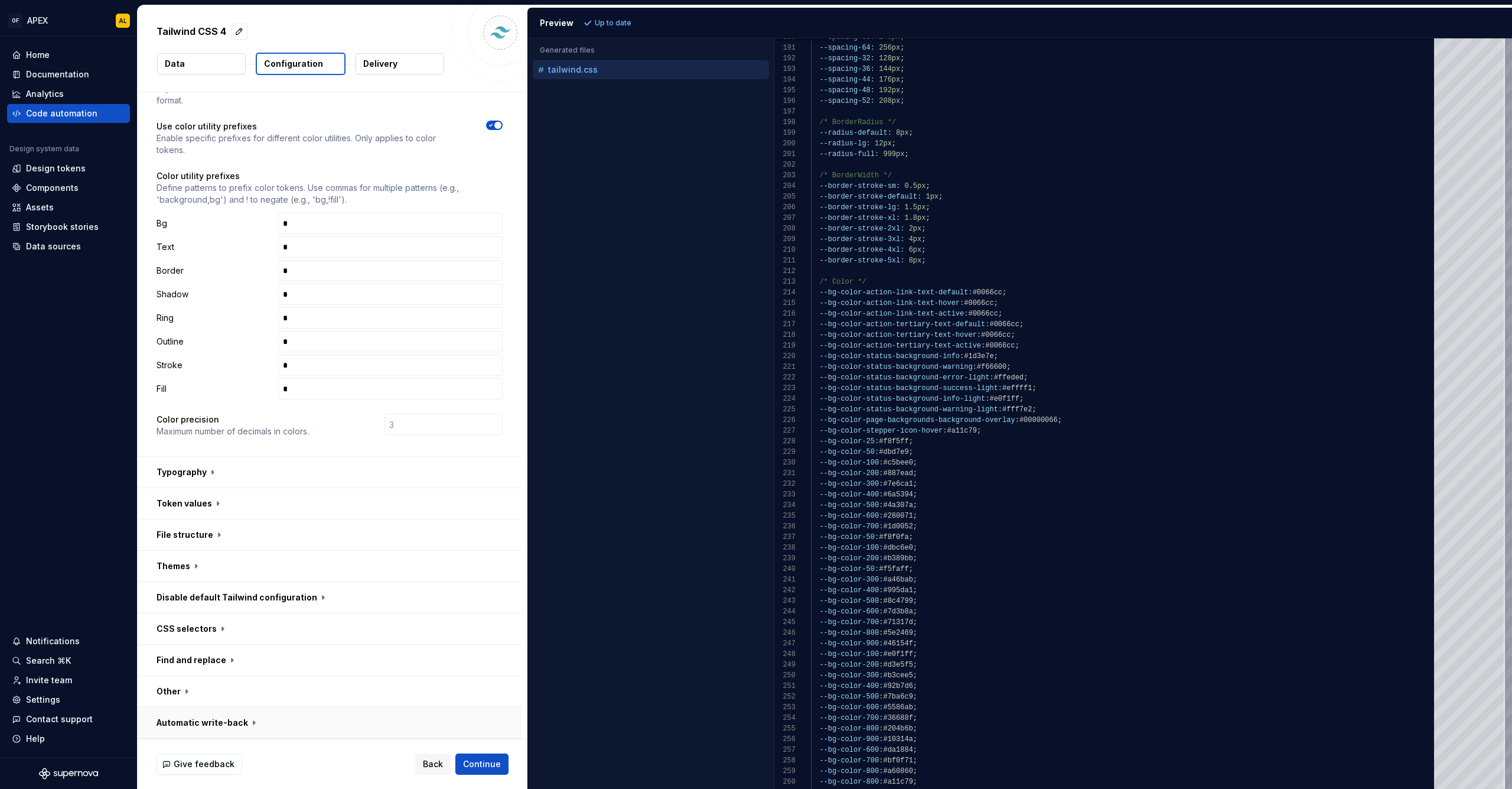
click at [225, 723] on button "button" at bounding box center [329, 722] width 384 height 30
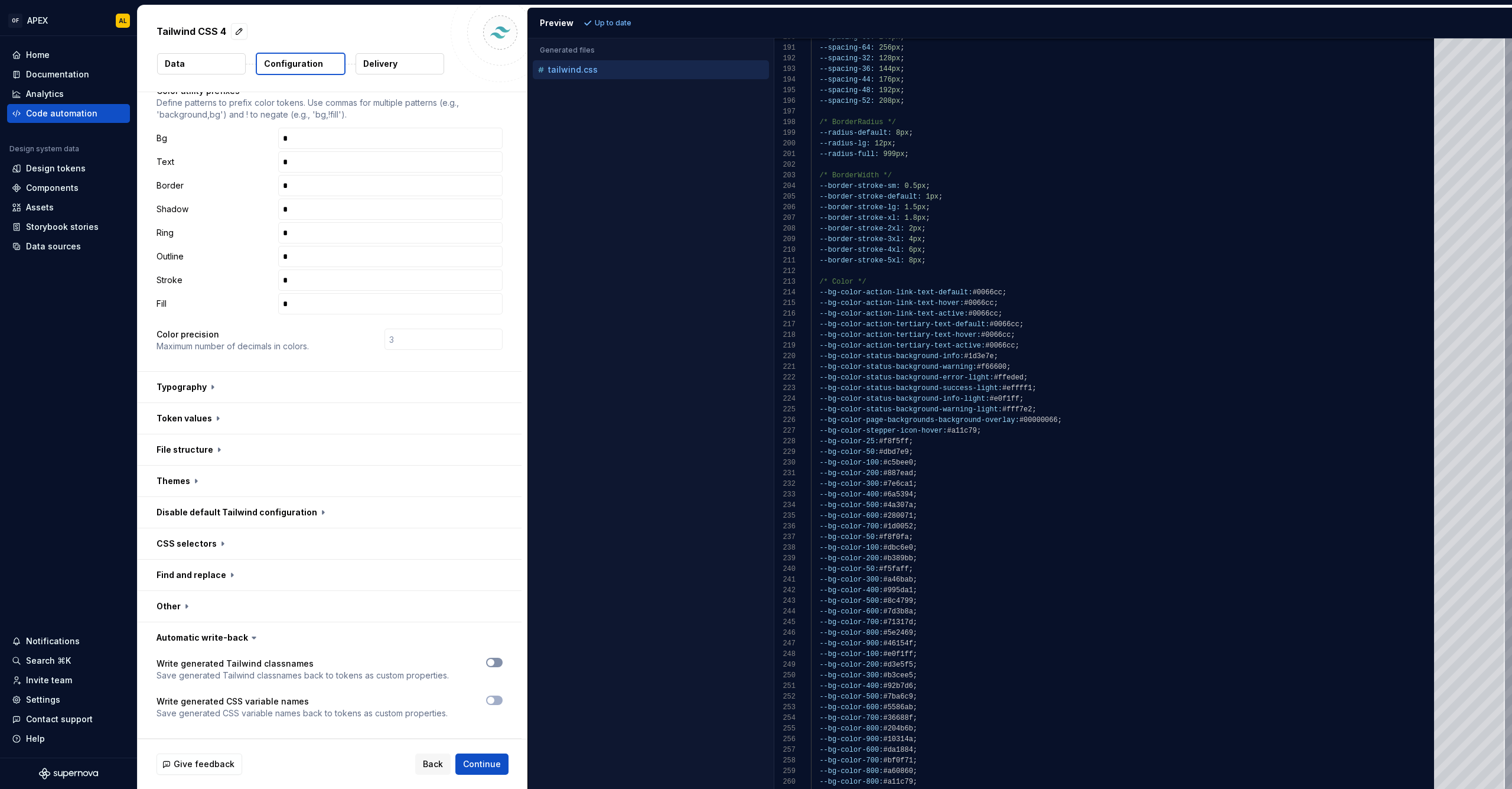
click at [493, 661] on span "button" at bounding box center [491, 662] width 7 height 7
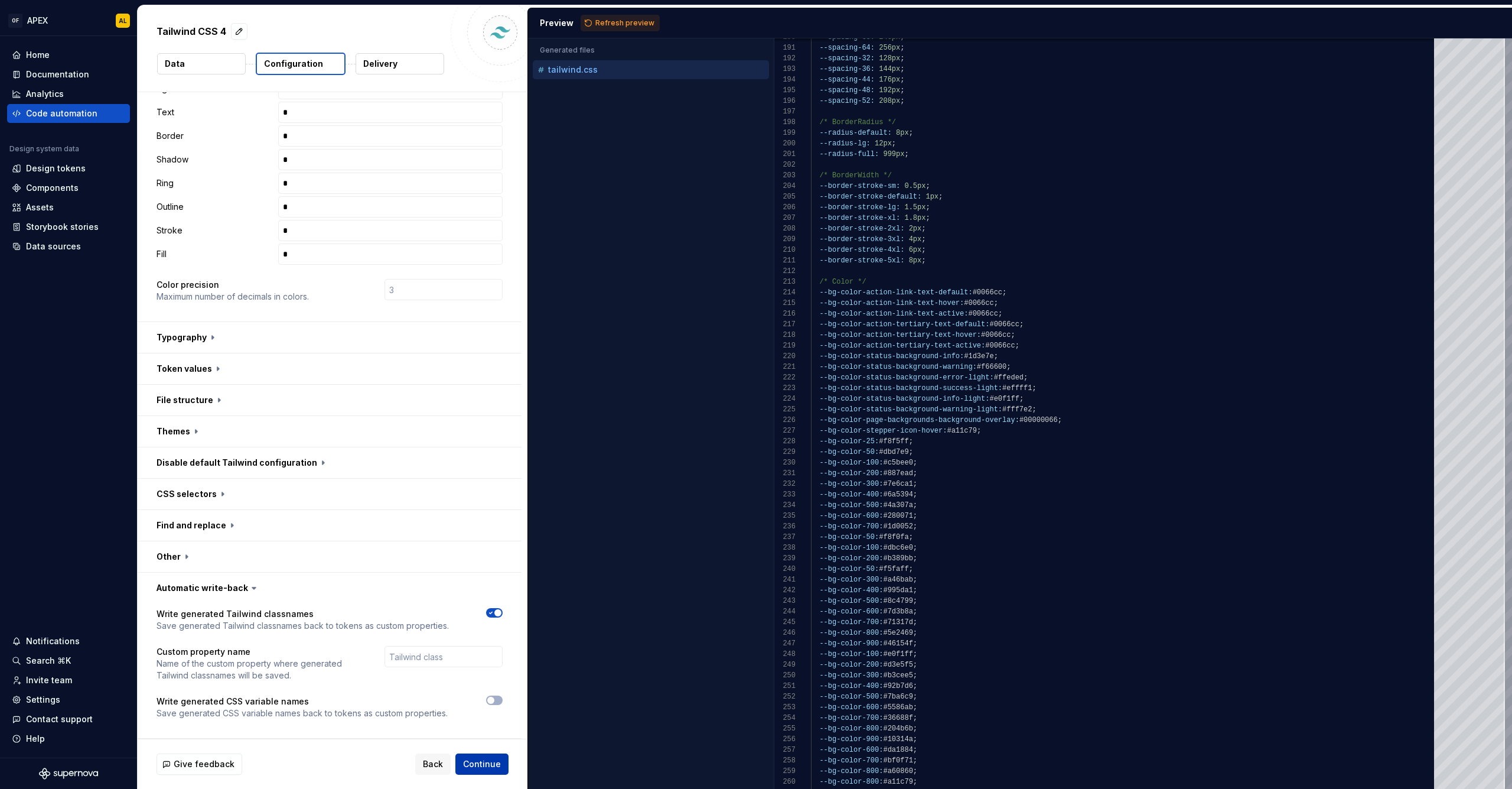
click at [479, 759] on span "Continue" at bounding box center [481, 764] width 38 height 12
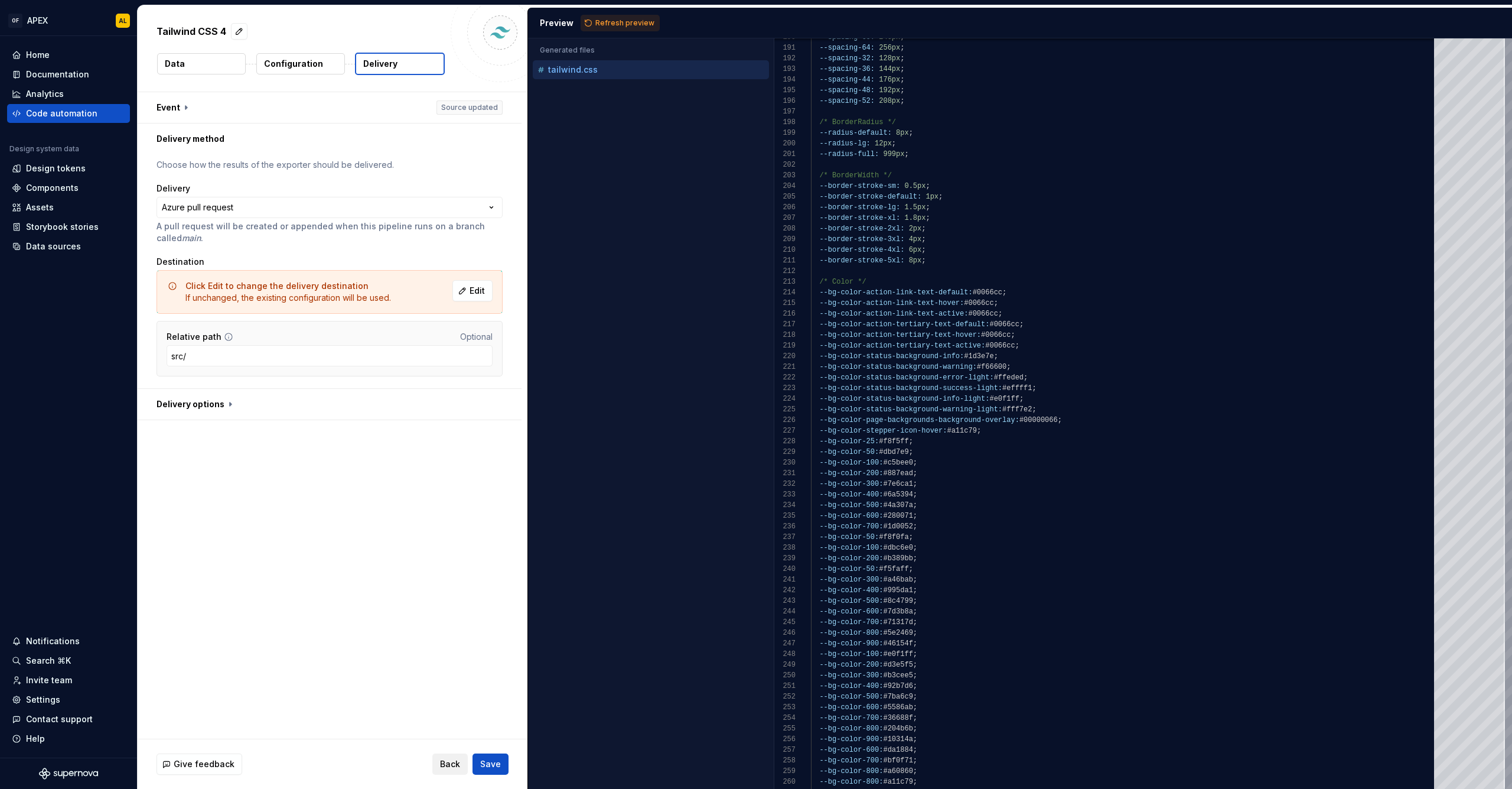
click at [446, 765] on span "Back" at bounding box center [450, 764] width 20 height 12
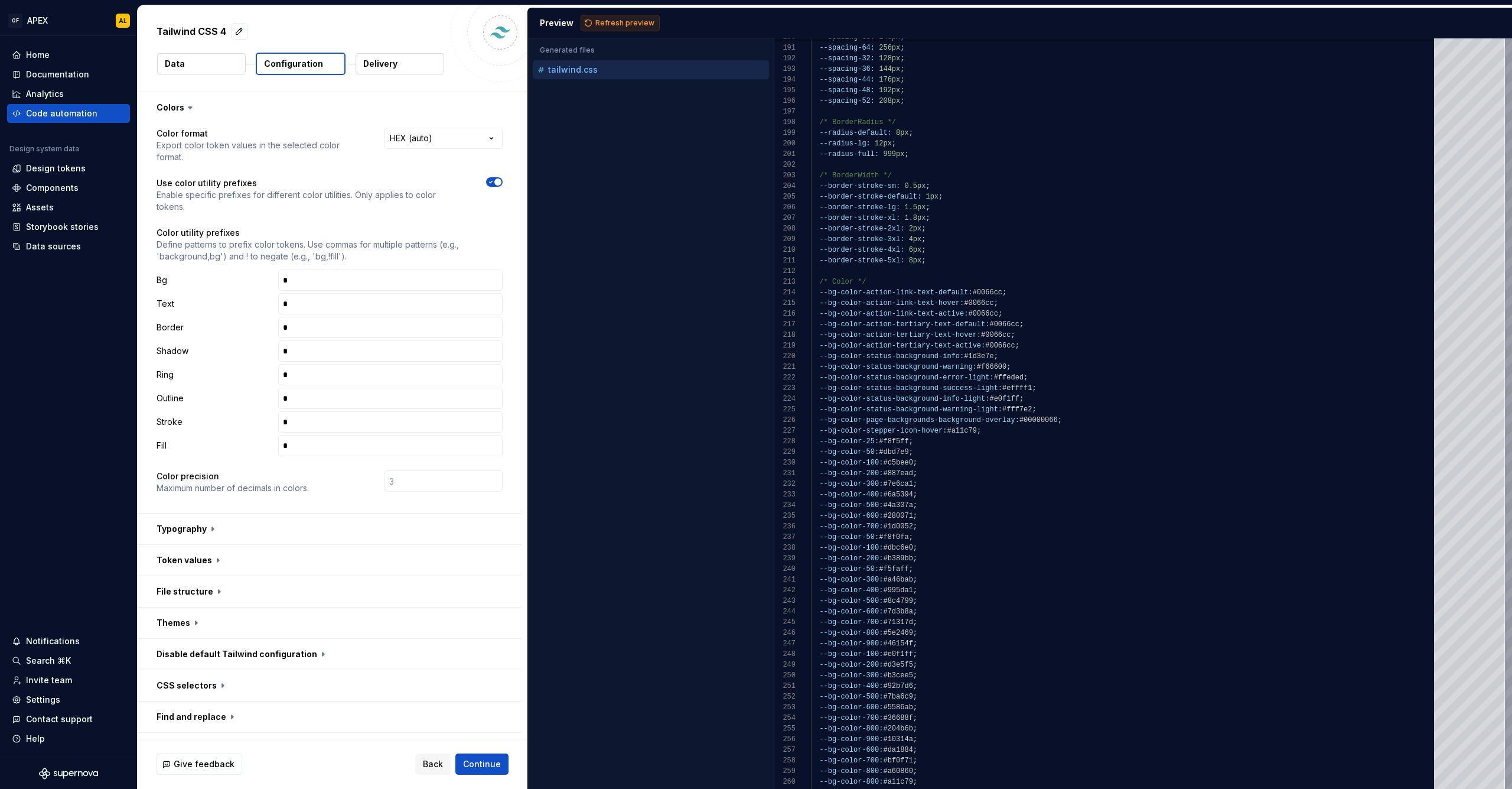
click at [603, 22] on span "Refresh preview" at bounding box center [624, 23] width 59 height 9
click at [385, 71] on button "Delivery" at bounding box center [400, 63] width 89 height 21
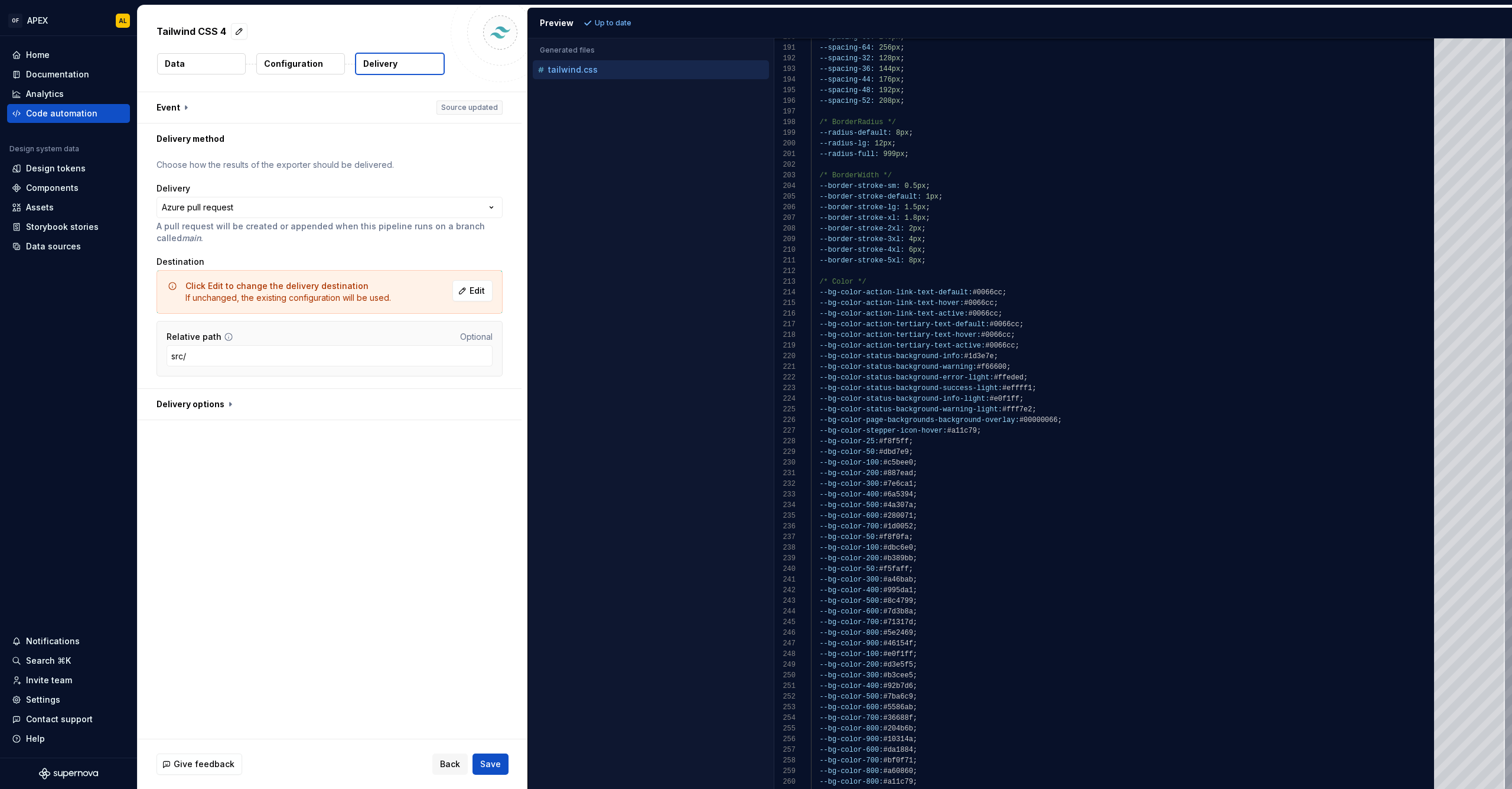
click at [281, 70] on button "Configuration" at bounding box center [301, 63] width 89 height 21
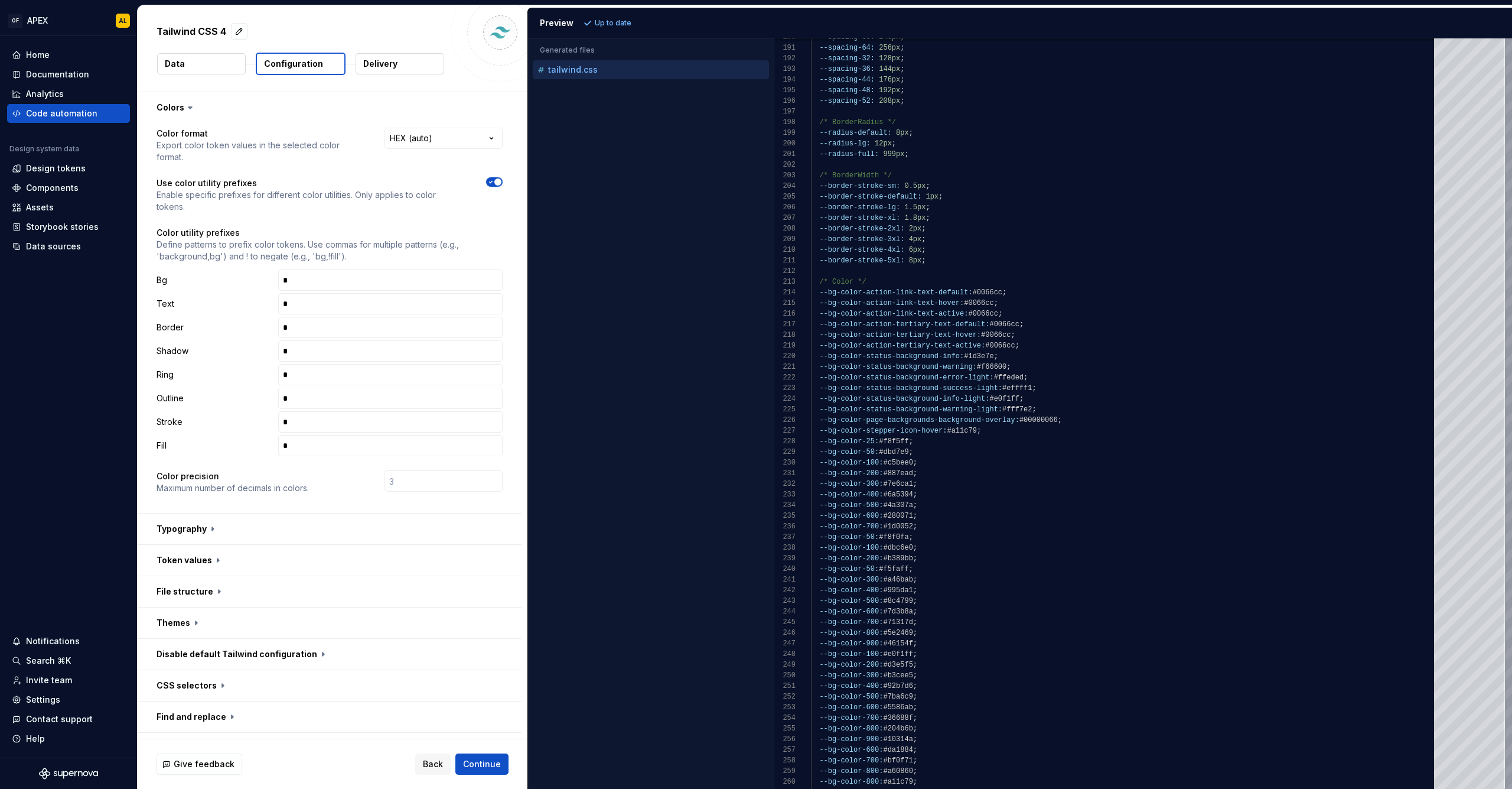
click at [389, 69] on p "Delivery" at bounding box center [380, 64] width 34 height 12
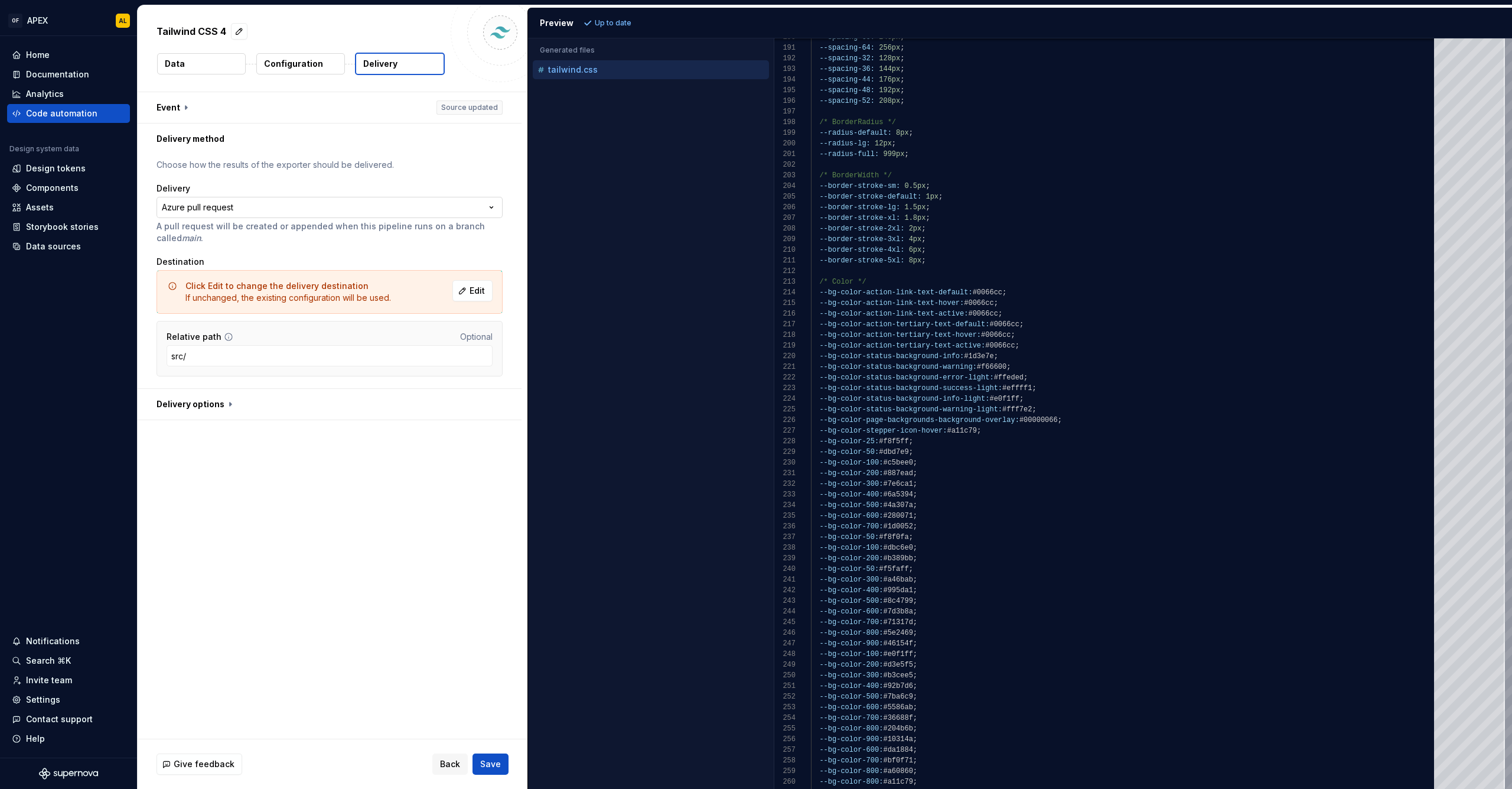
click at [228, 208] on html "**********" at bounding box center [756, 394] width 1512 height 789
click at [294, 180] on html "**********" at bounding box center [756, 394] width 1512 height 789
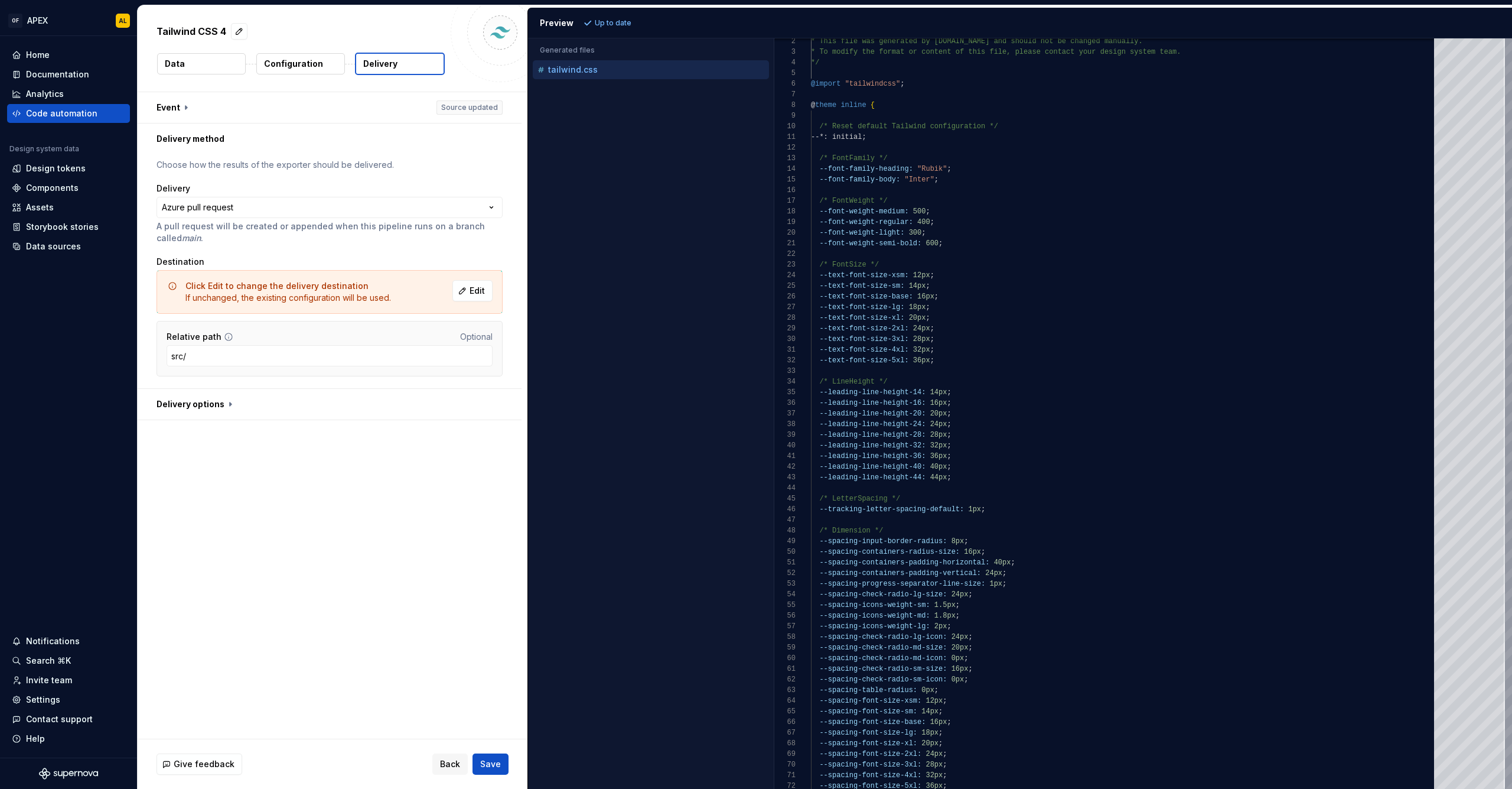
click at [303, 58] on p "Configuration" at bounding box center [293, 64] width 59 height 12
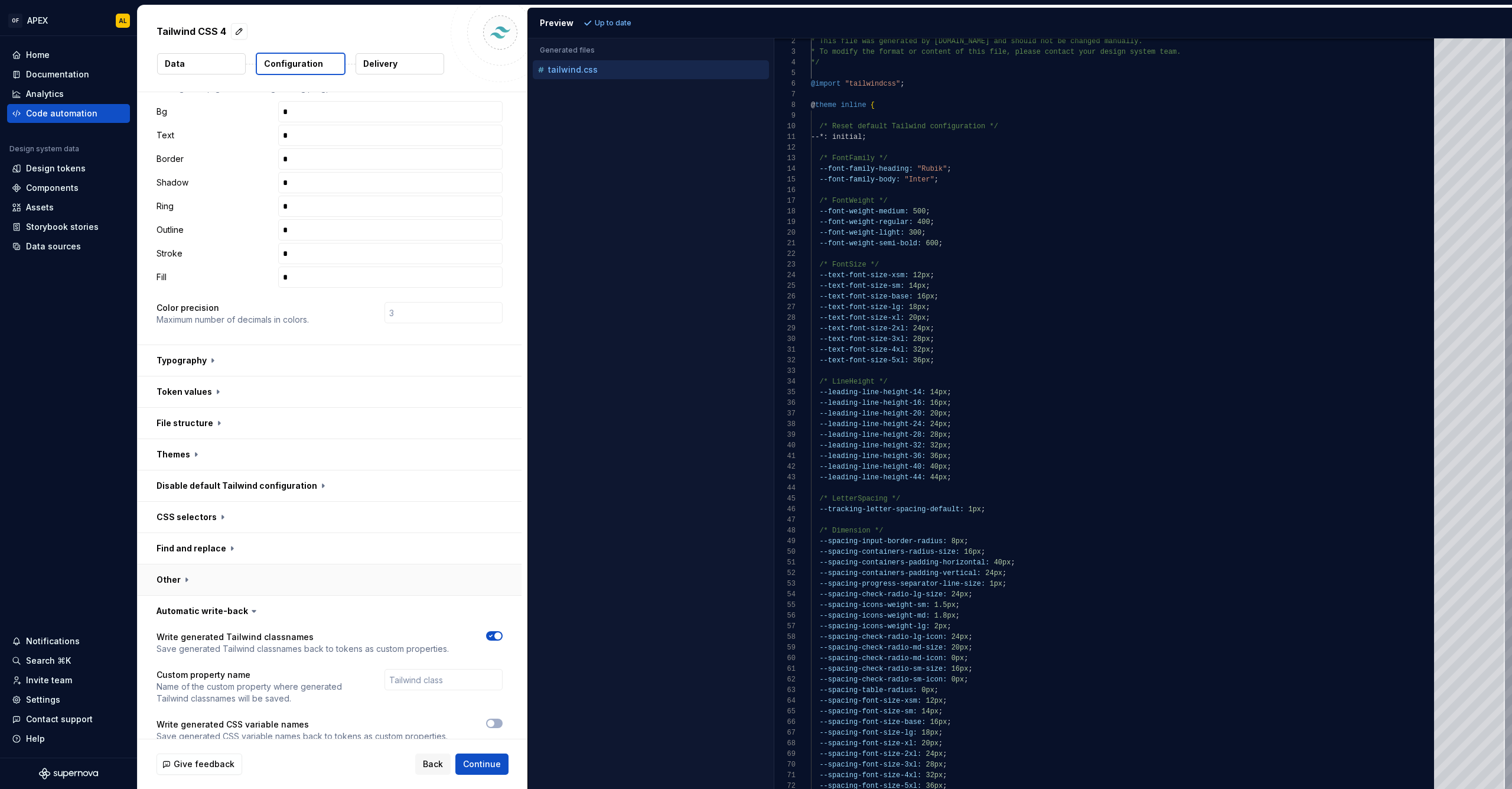
scroll to position [191, 0]
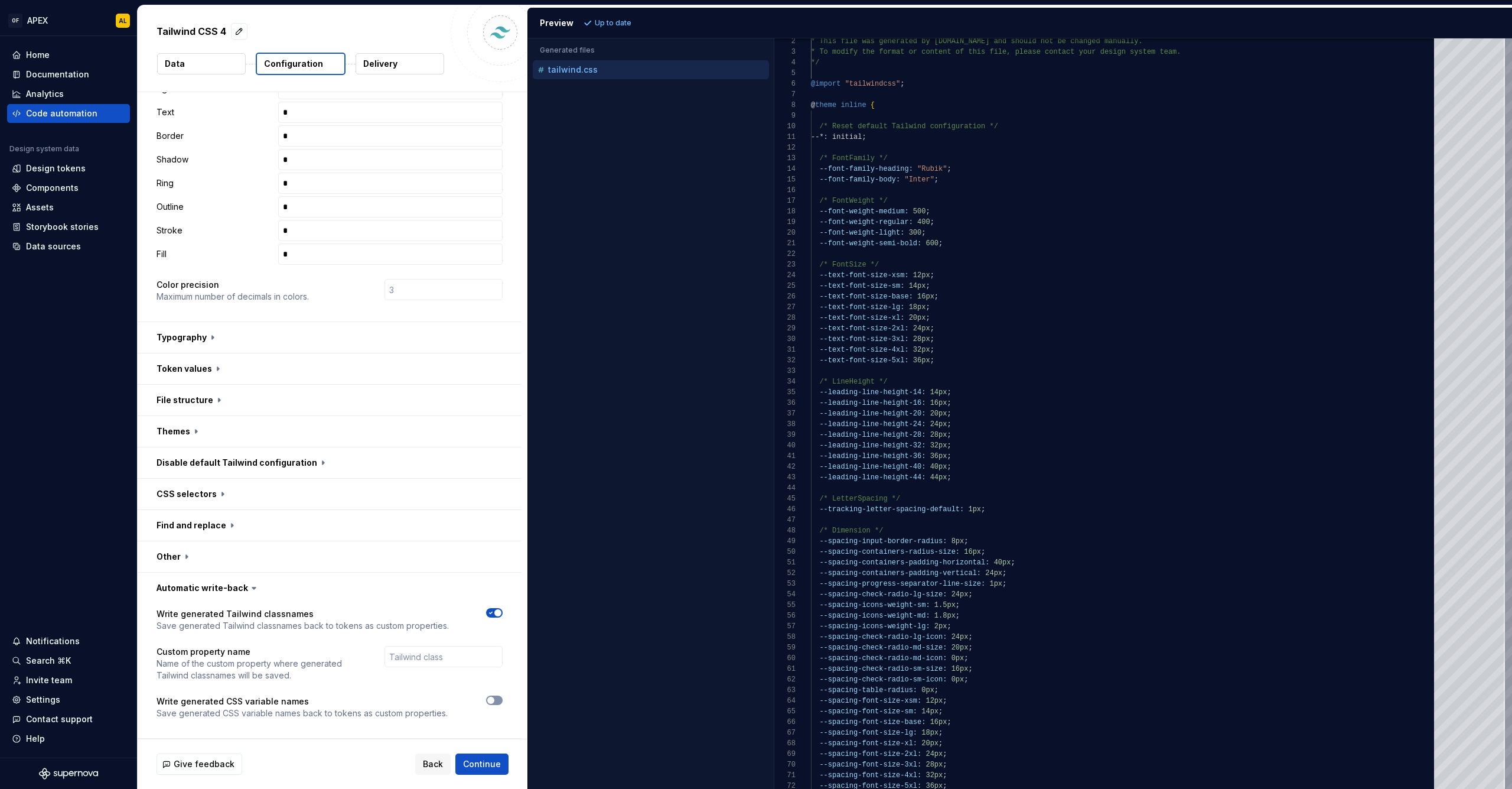
click at [497, 700] on button "button" at bounding box center [494, 700] width 17 height 9
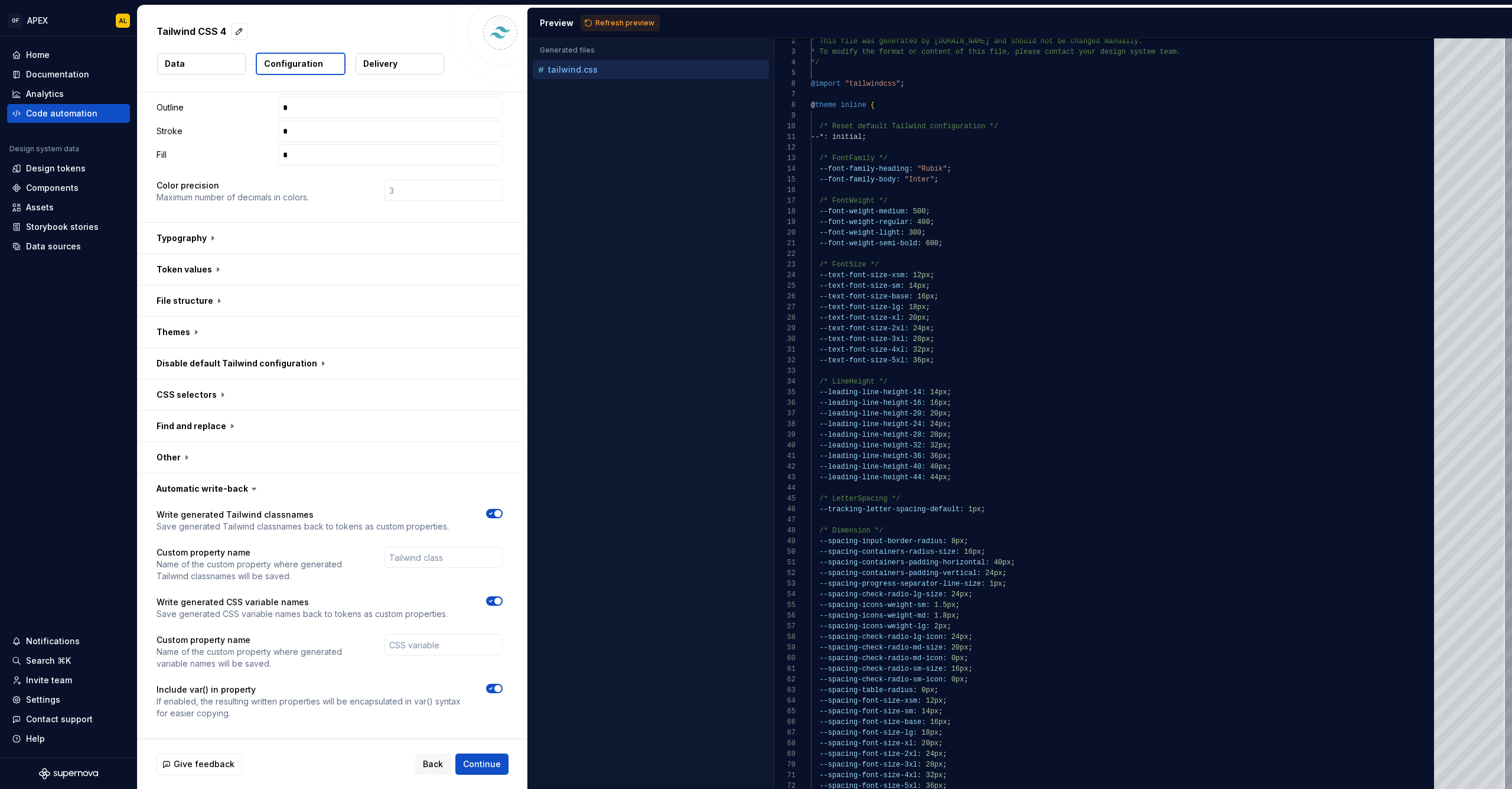
click at [495, 512] on span "button" at bounding box center [498, 513] width 7 height 7
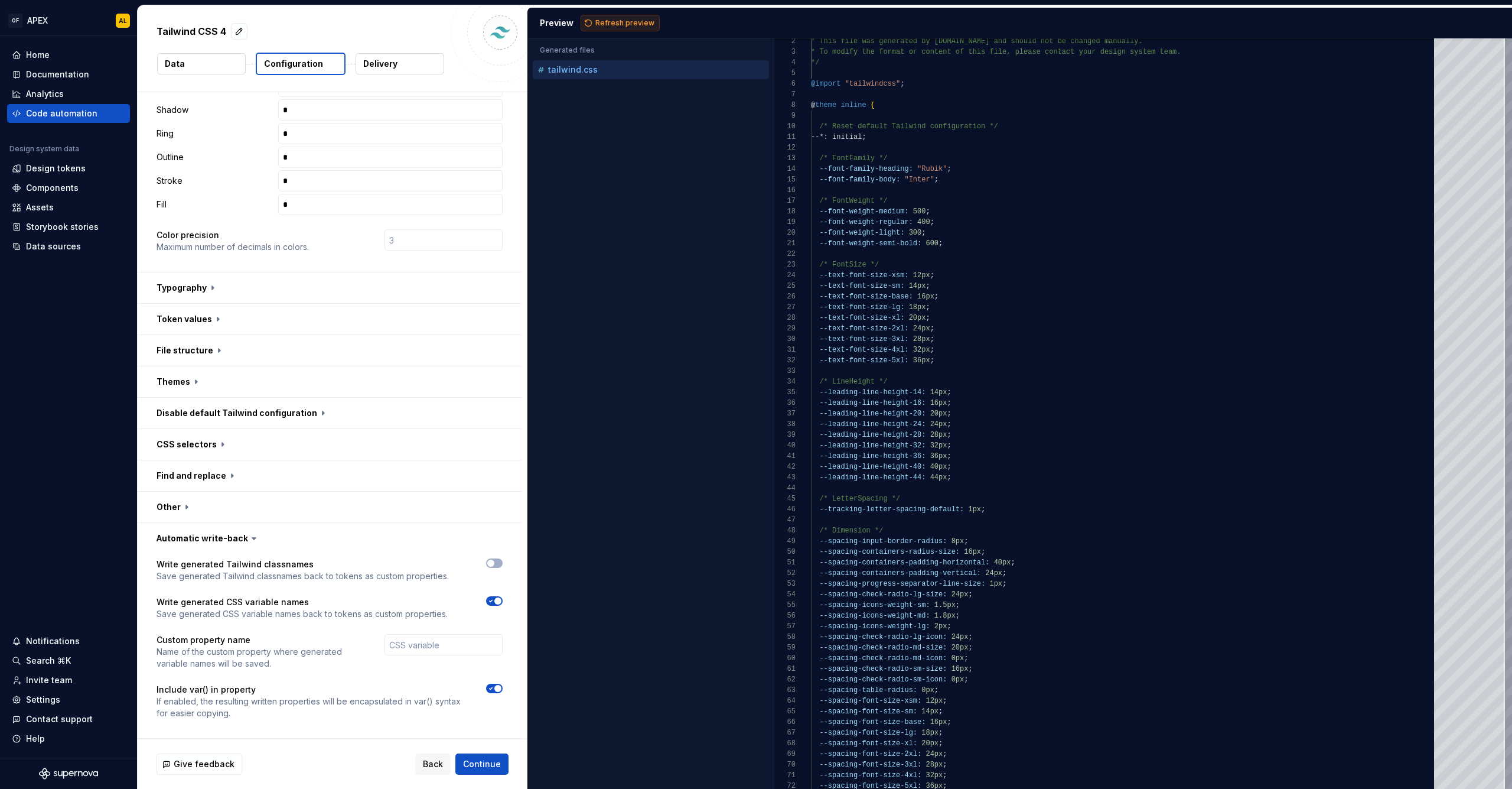
click at [626, 15] on button "Refresh preview" at bounding box center [620, 22] width 79 height 17
